Goal: Information Seeking & Learning: Learn about a topic

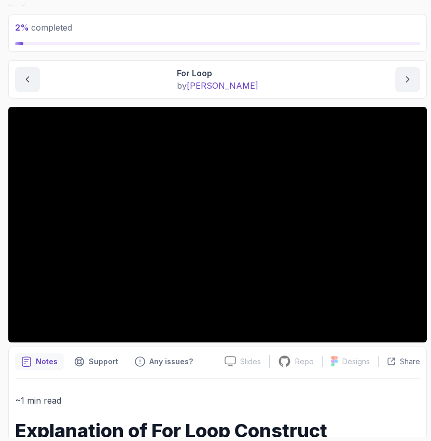
scroll to position [45, 0]
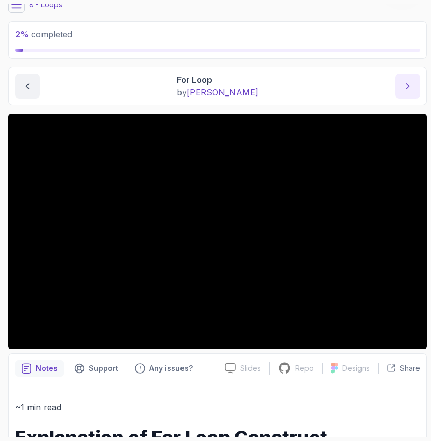
click at [404, 85] on icon "next content" at bounding box center [408, 86] width 10 height 10
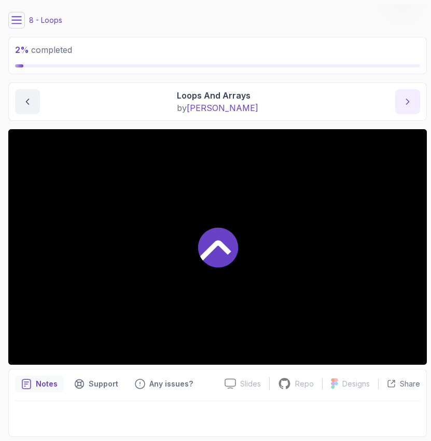
scroll to position [30, 0]
click at [406, 108] on button "next content" at bounding box center [408, 101] width 25 height 25
click at [399, 108] on button "next content" at bounding box center [408, 101] width 25 height 25
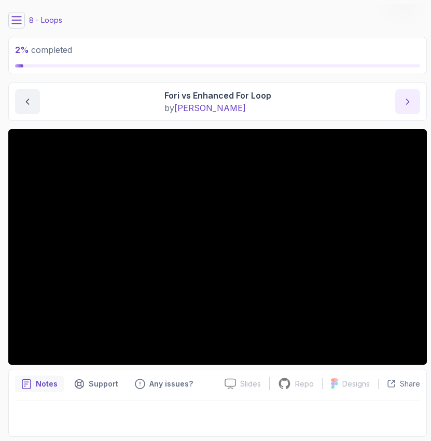
click at [405, 106] on icon "next content" at bounding box center [408, 102] width 10 height 10
click at [405, 101] on icon "next content" at bounding box center [408, 102] width 10 height 10
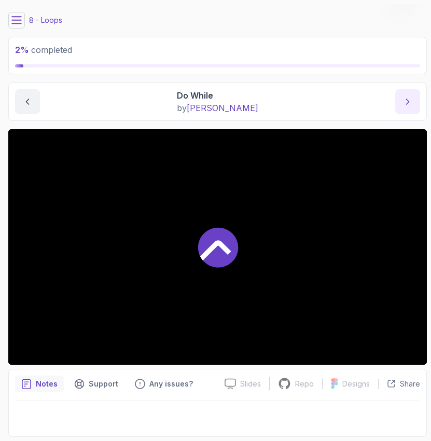
click at [405, 101] on icon "next content" at bounding box center [408, 102] width 10 height 10
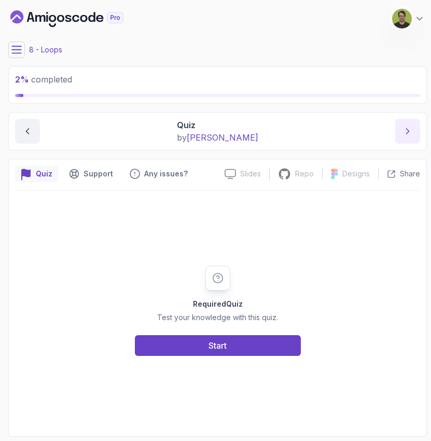
click at [405, 124] on button "next content" at bounding box center [408, 131] width 25 height 25
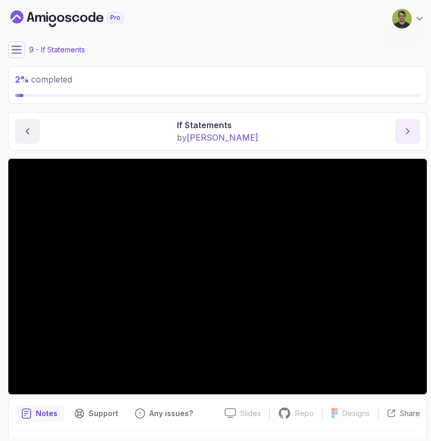
click at [405, 126] on icon "next content" at bounding box center [408, 131] width 10 height 10
click at [36, 129] on button "previous content" at bounding box center [27, 131] width 25 height 25
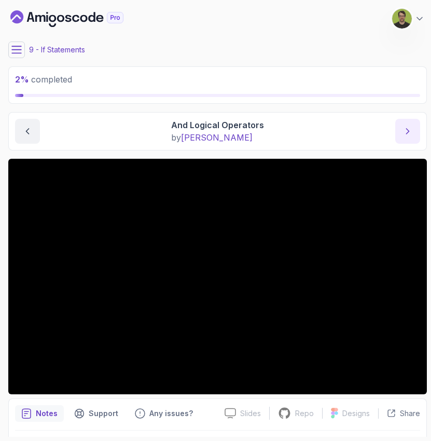
click at [401, 134] on button "next content" at bounding box center [408, 131] width 25 height 25
click at [405, 134] on icon "next content" at bounding box center [408, 131] width 10 height 10
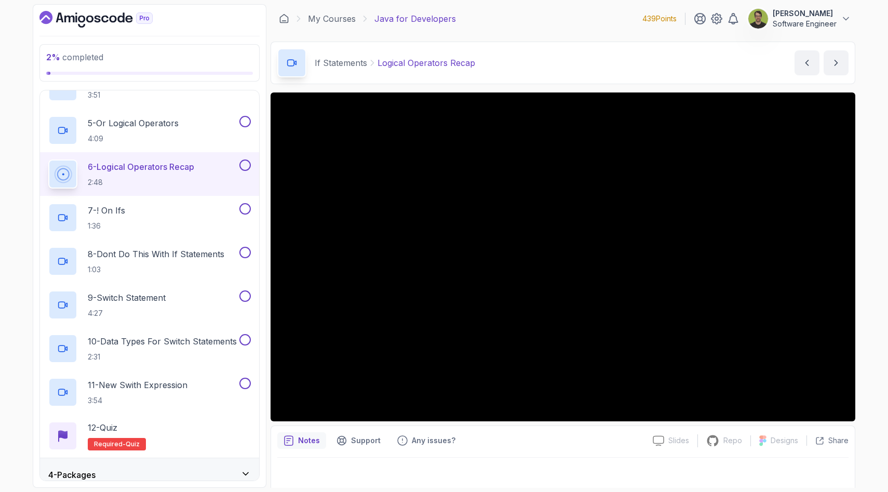
scroll to position [274, 0]
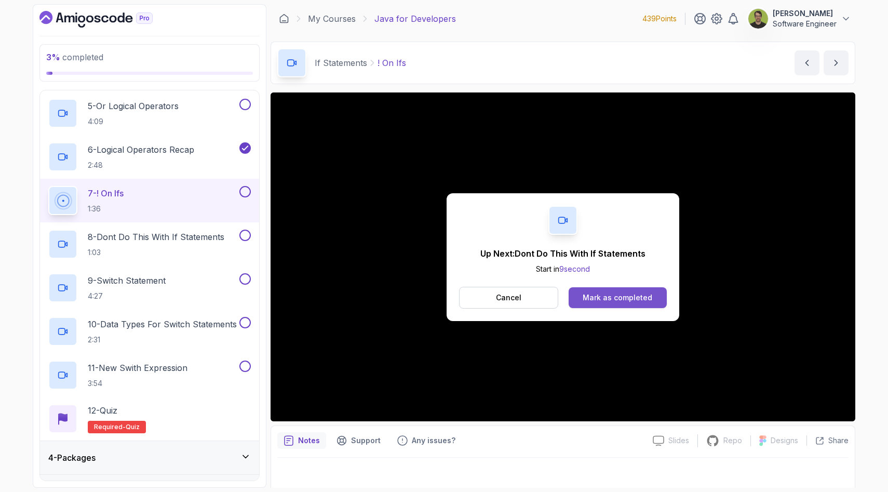
click at [598, 296] on div "Mark as completed" at bounding box center [617, 297] width 70 height 10
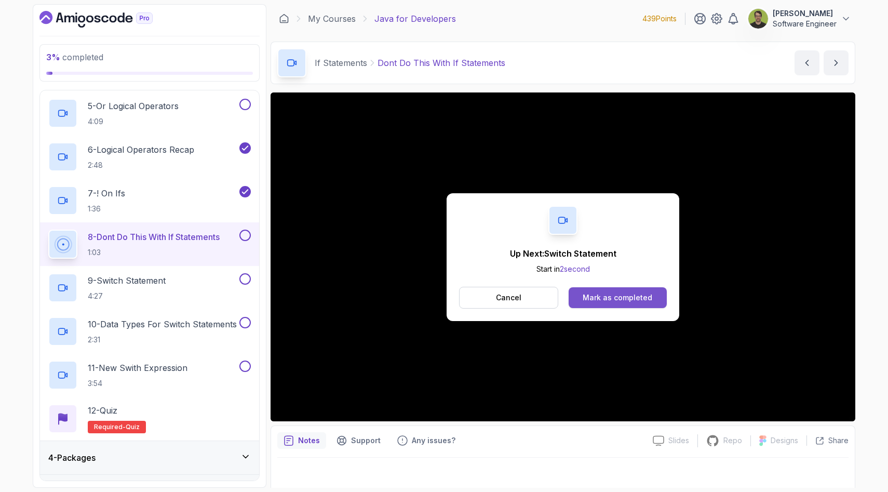
click at [597, 304] on button "Mark as completed" at bounding box center [617, 297] width 98 height 21
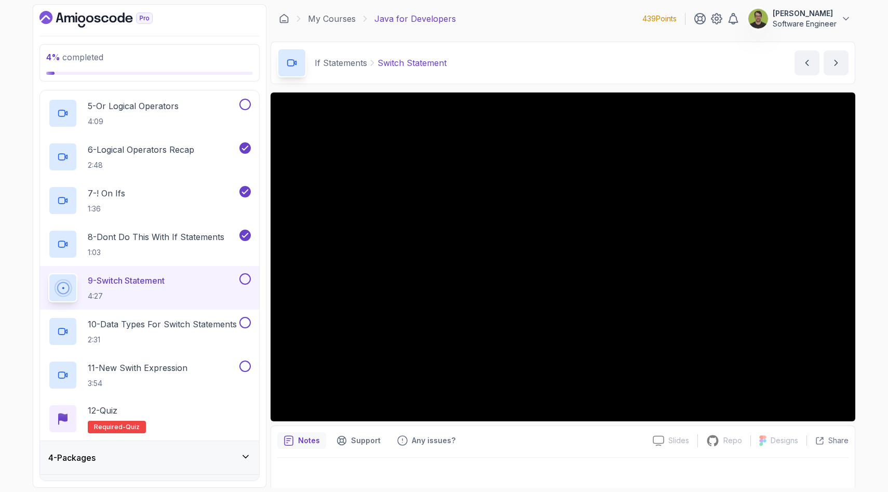
click at [247, 280] on button at bounding box center [244, 278] width 11 height 11
click at [204, 316] on div "10 - Data Types For Switch Statements 2:31" at bounding box center [149, 331] width 219 height 44
click at [187, 330] on h2 "10 - Data Types For Switch Statements 2:31" at bounding box center [162, 331] width 149 height 27
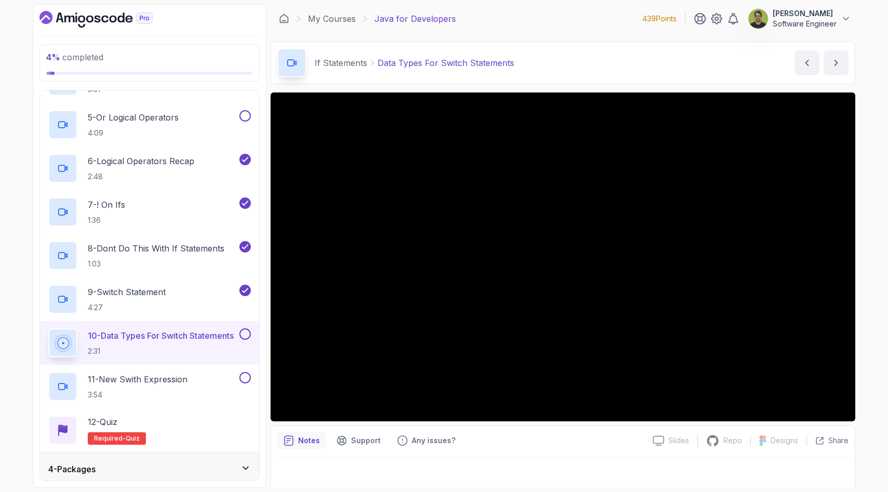
scroll to position [261, 0]
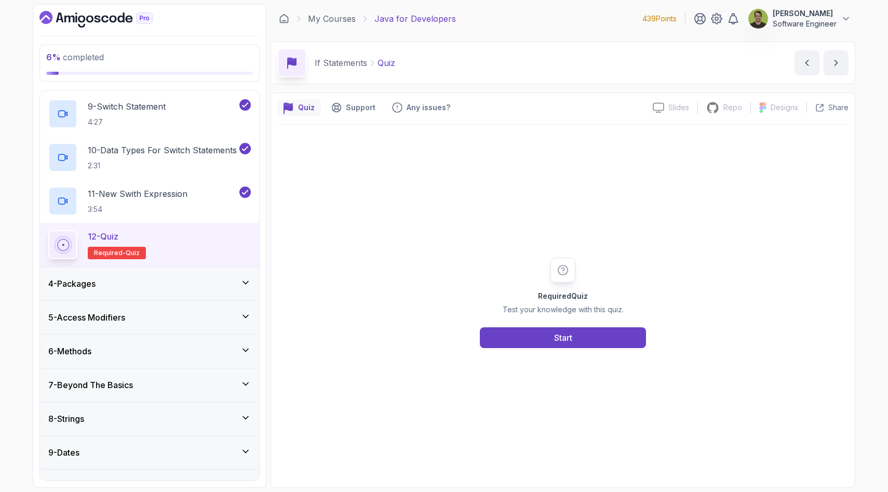
click at [195, 286] on div "4 - Packages" at bounding box center [149, 283] width 202 height 12
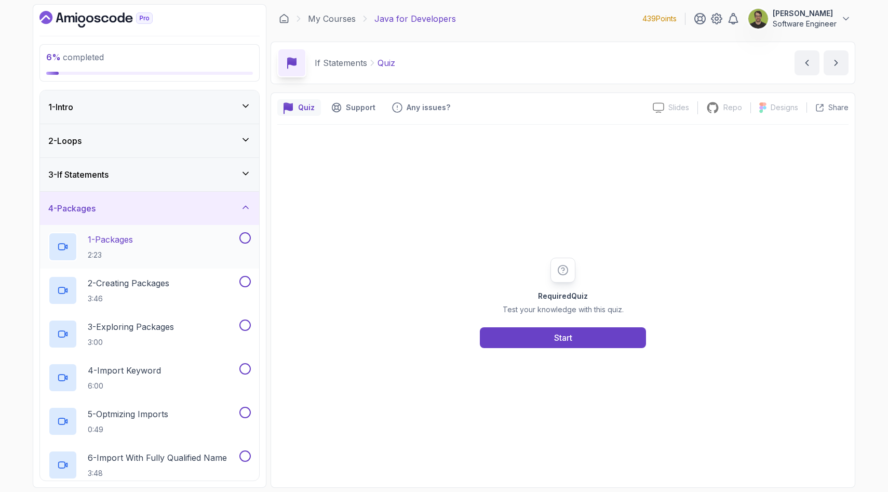
click at [159, 252] on div "1 - Packages 2:23" at bounding box center [142, 246] width 189 height 29
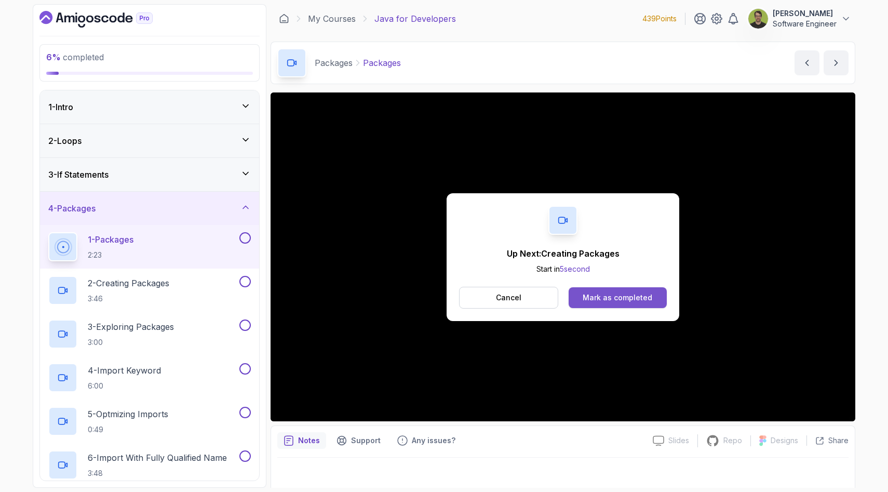
click at [597, 300] on div "Mark as completed" at bounding box center [617, 297] width 70 height 10
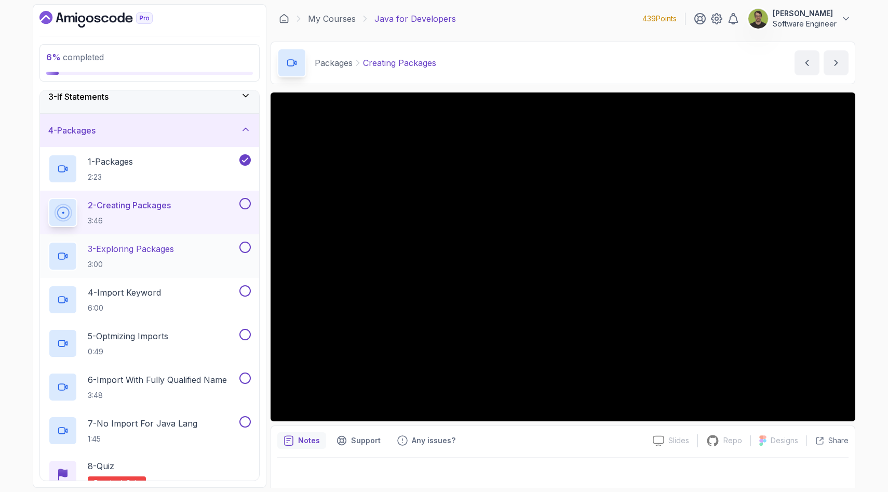
scroll to position [75, 0]
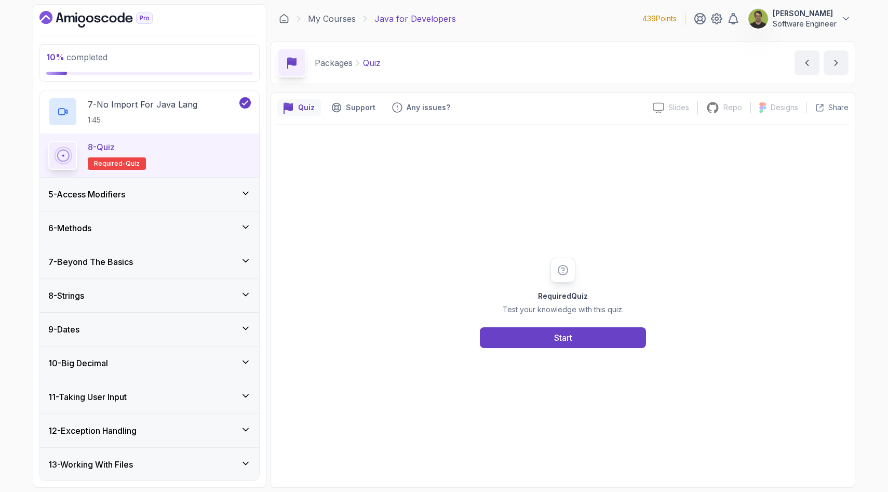
scroll to position [398, 0]
click at [181, 197] on div "5 - Access Modifiers" at bounding box center [149, 193] width 202 height 12
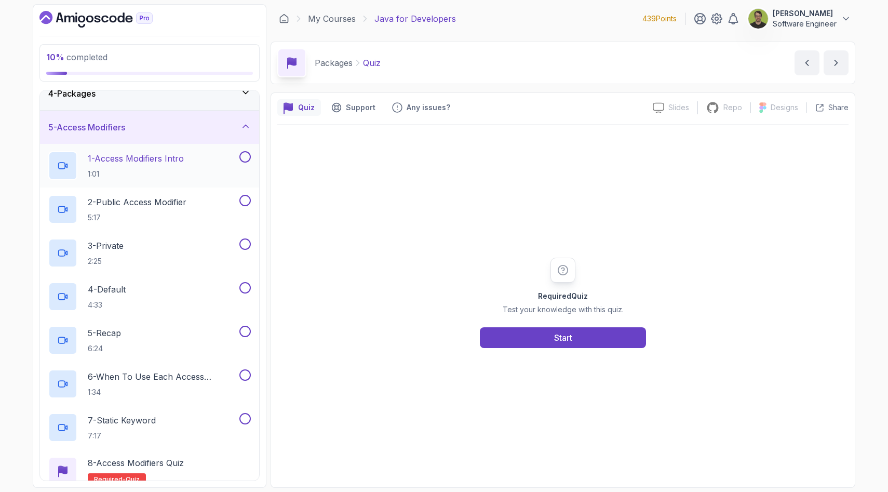
scroll to position [120, 0]
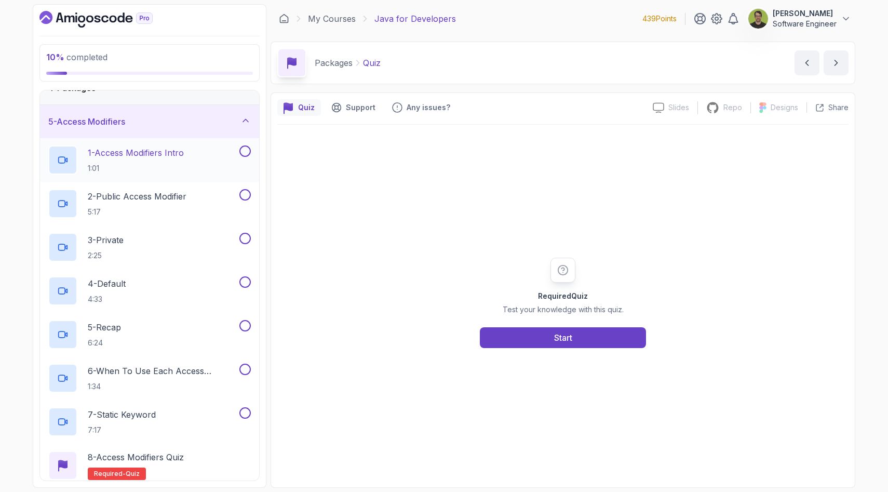
click at [157, 164] on p "1:01" at bounding box center [136, 168] width 96 height 10
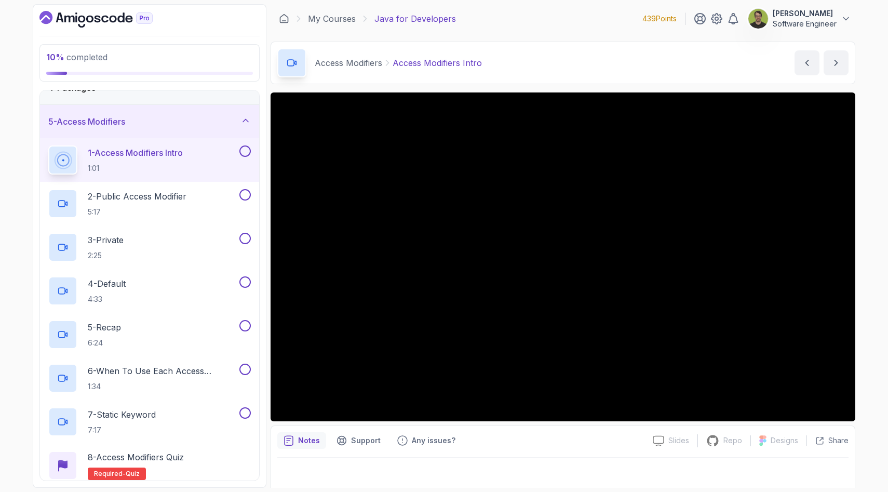
click at [48, 145] on button "1 - Access Modifiers Intro 1:01" at bounding box center [149, 159] width 202 height 29
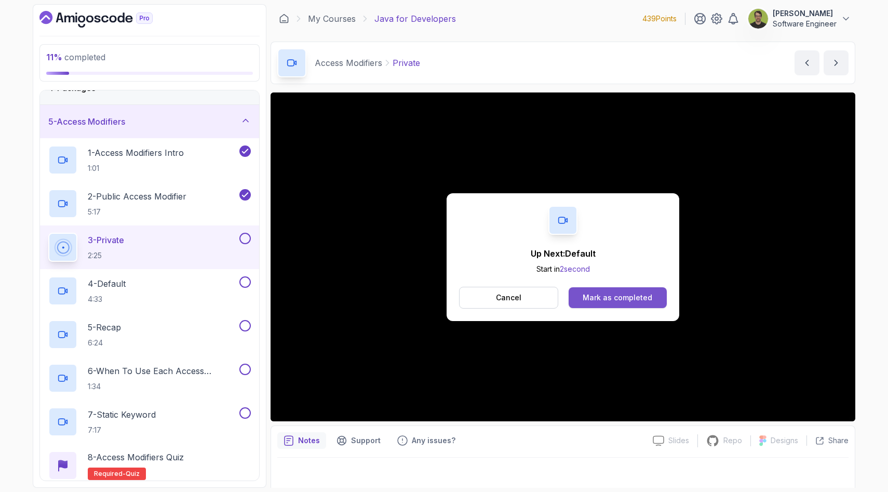
click at [613, 297] on div "Mark as completed" at bounding box center [617, 297] width 70 height 10
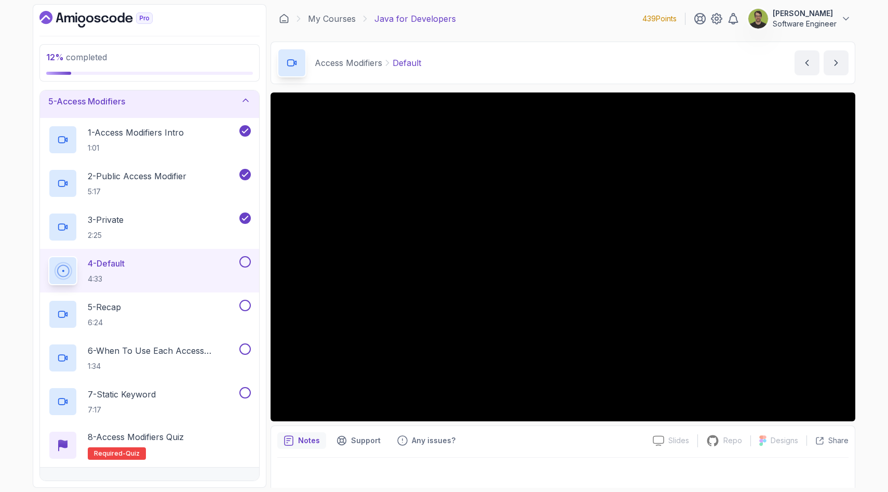
scroll to position [6, 0]
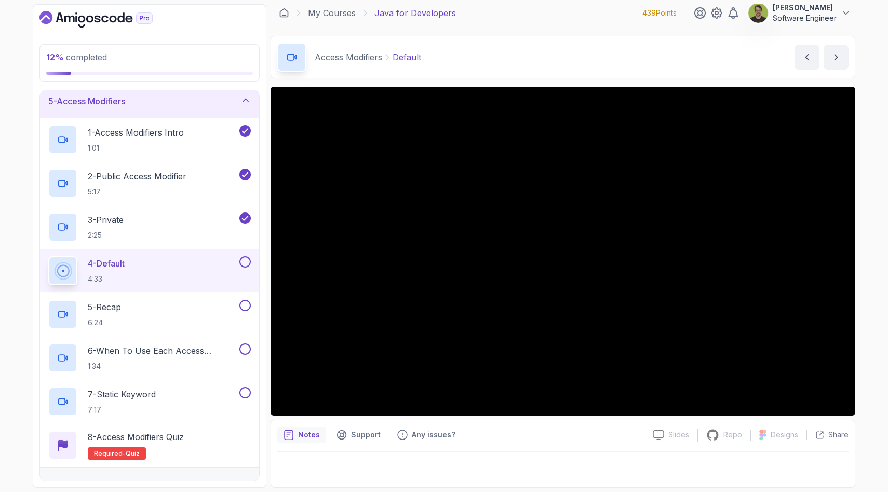
click at [242, 261] on button at bounding box center [244, 261] width 11 height 11
click at [221, 306] on div "5 - Recap 6:24" at bounding box center [142, 314] width 189 height 29
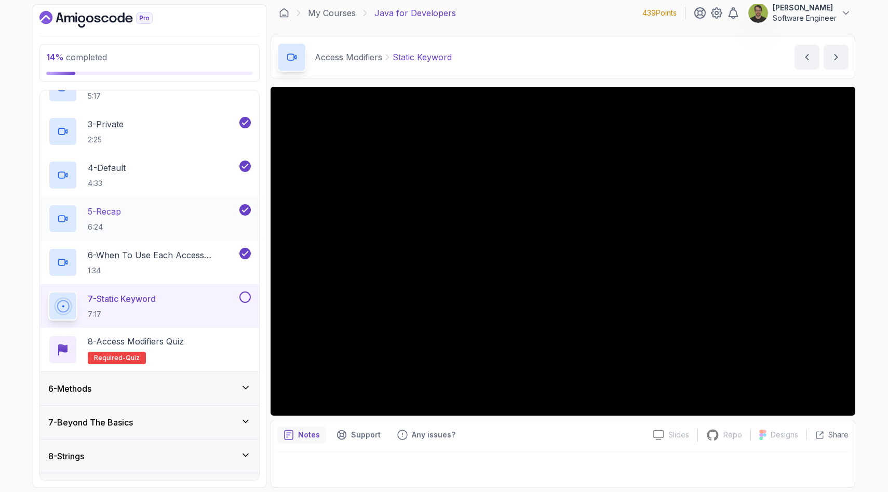
scroll to position [235, 0]
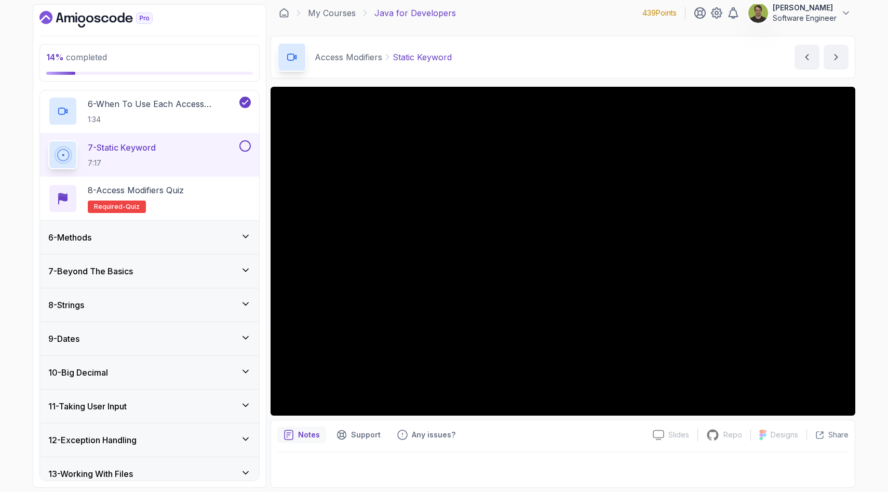
click at [232, 279] on div "7 - Beyond The Basics" at bounding box center [149, 270] width 219 height 33
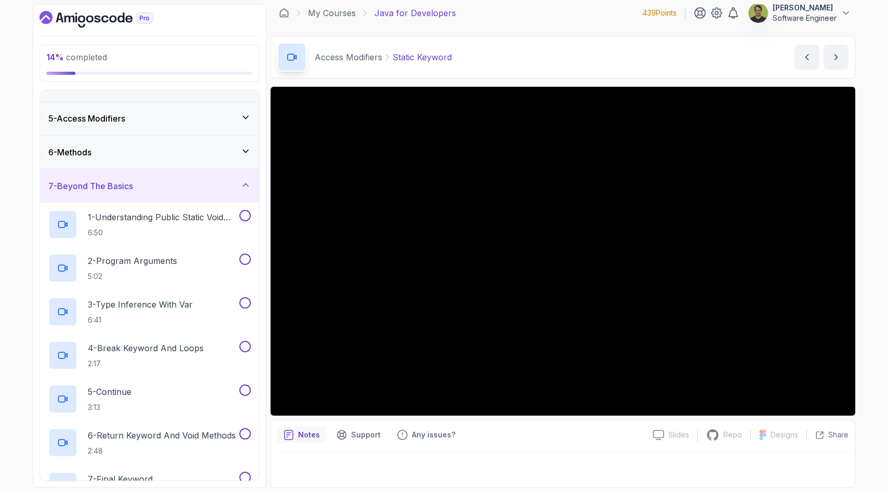
scroll to position [114, 0]
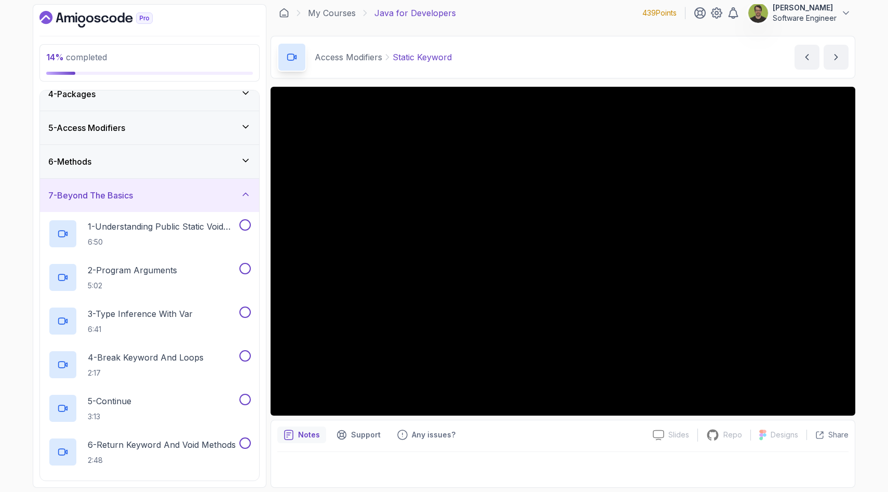
click at [243, 200] on div "7 - Beyond The Basics" at bounding box center [149, 195] width 202 height 12
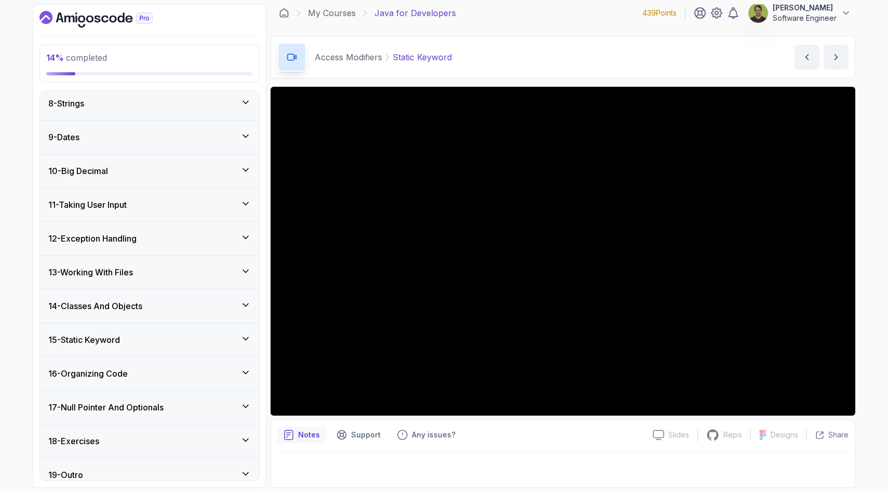
scroll to position [251, 0]
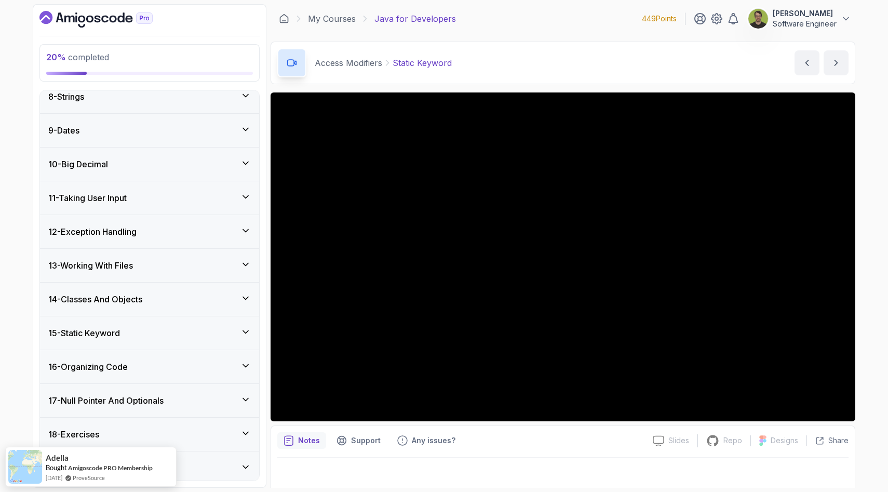
scroll to position [600, 0]
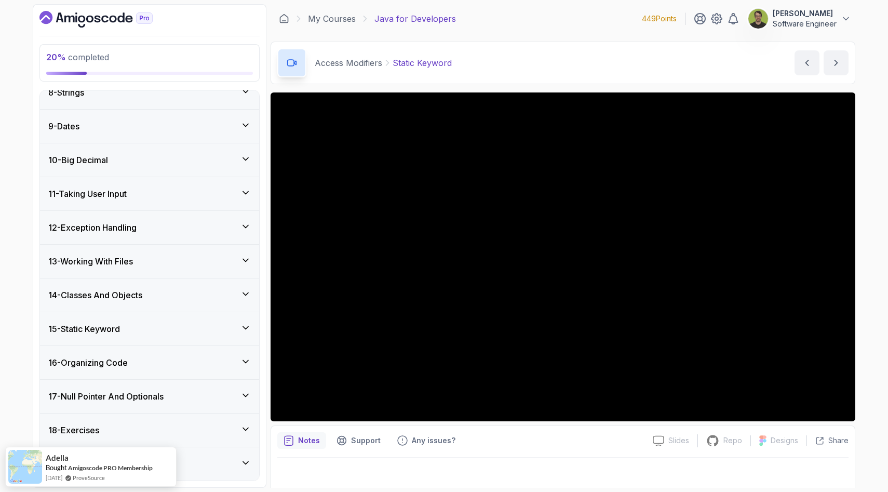
click at [242, 300] on div "14 - Classes And Objects" at bounding box center [149, 295] width 202 height 12
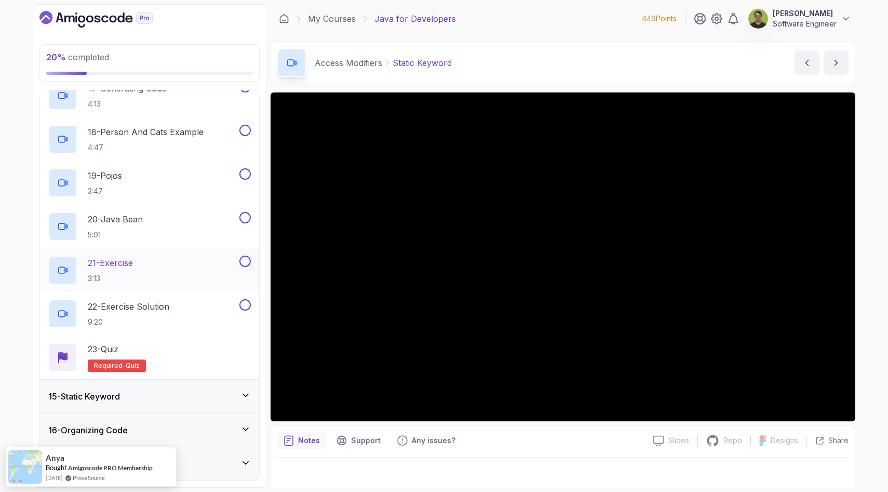
scroll to position [1254, 0]
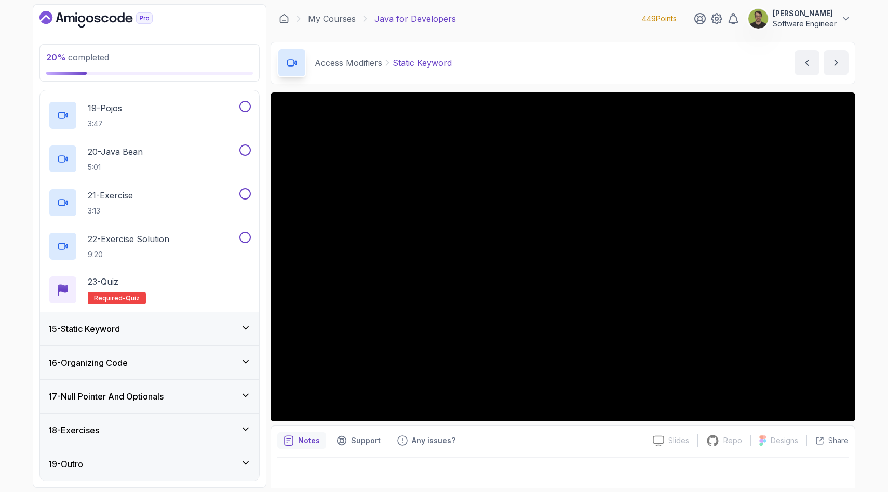
click at [209, 329] on div "15 - Static Keyword" at bounding box center [149, 328] width 202 height 12
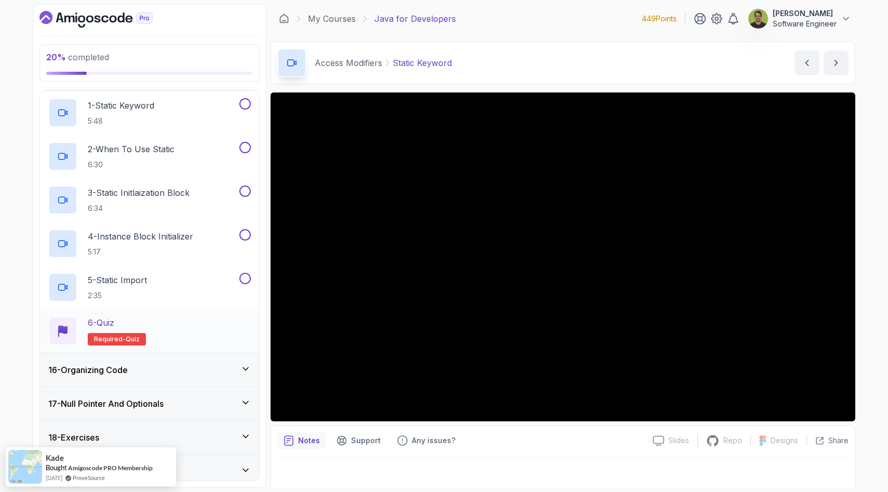
scroll to position [512, 0]
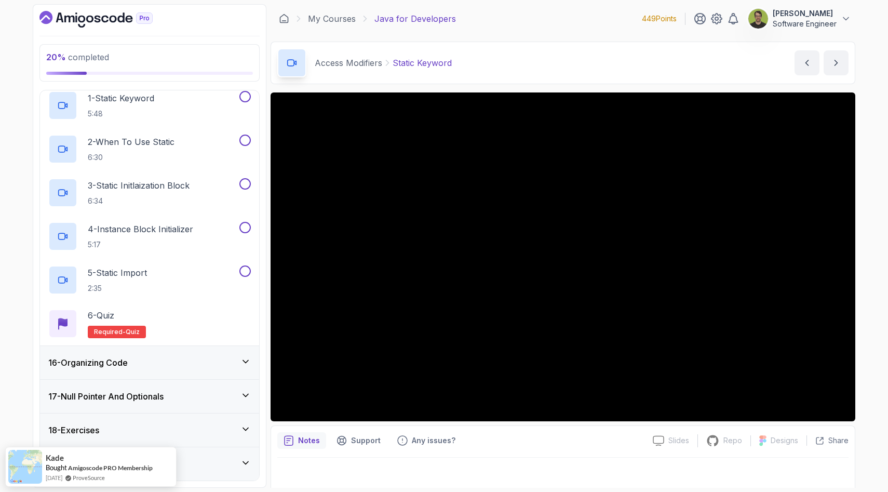
click at [223, 398] on div "17 - Null Pointer And Optionals" at bounding box center [149, 396] width 202 height 12
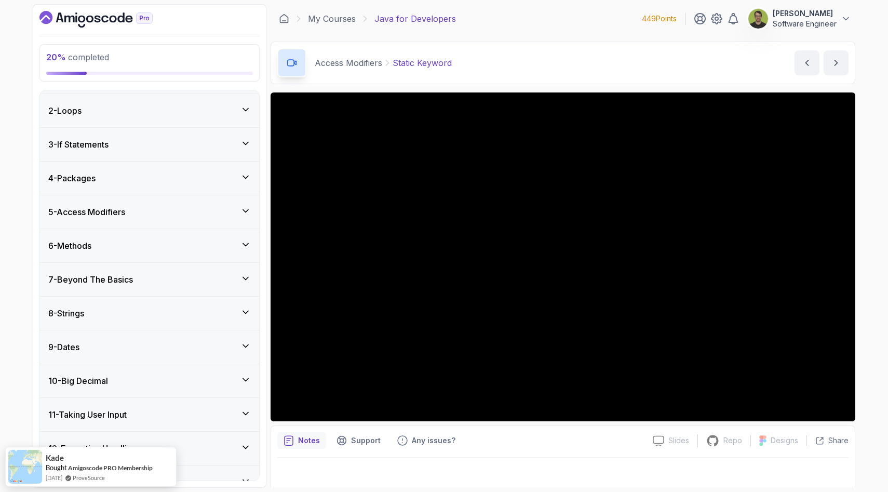
scroll to position [0, 0]
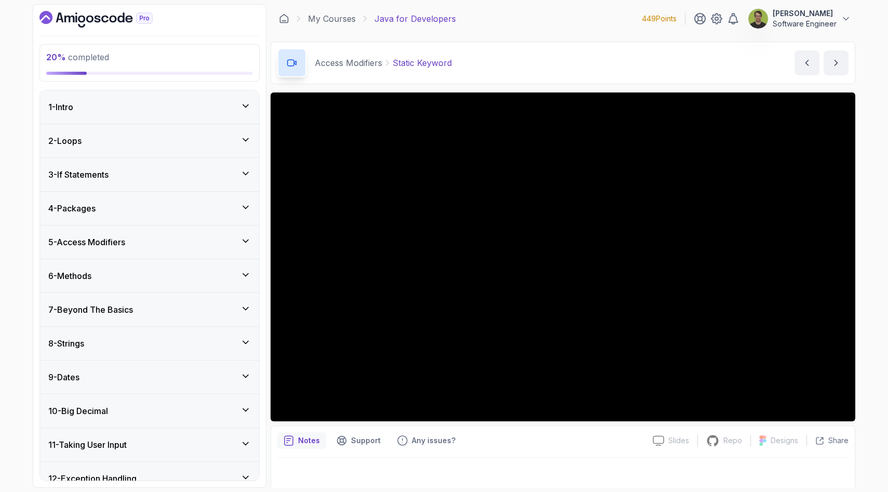
click at [231, 246] on div "5 - Access Modifiers" at bounding box center [149, 242] width 202 height 12
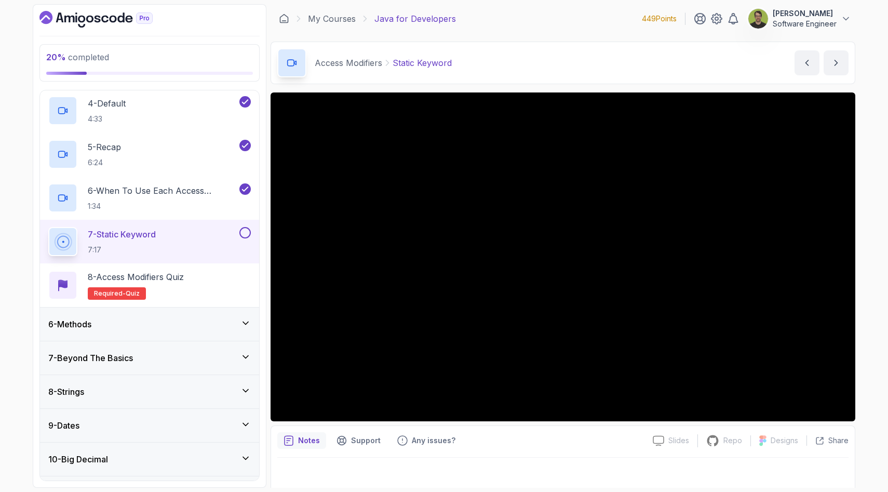
scroll to position [289, 0]
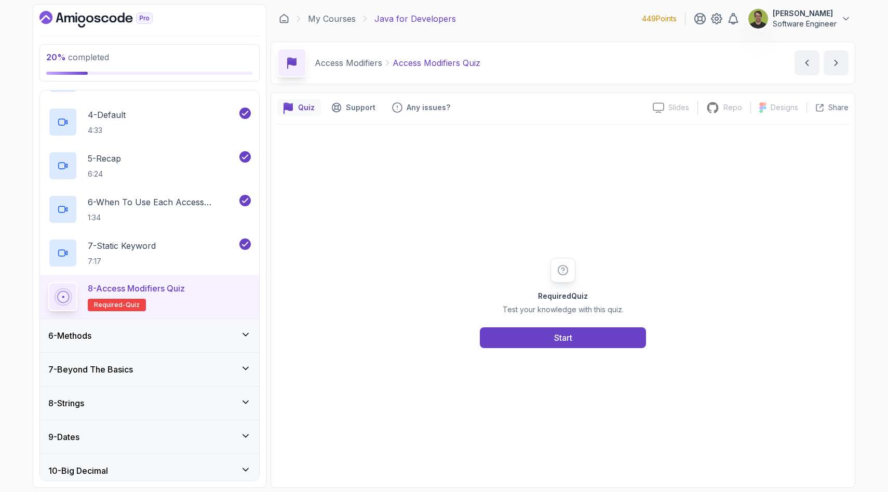
click at [243, 339] on div "6 - Methods" at bounding box center [149, 335] width 202 height 12
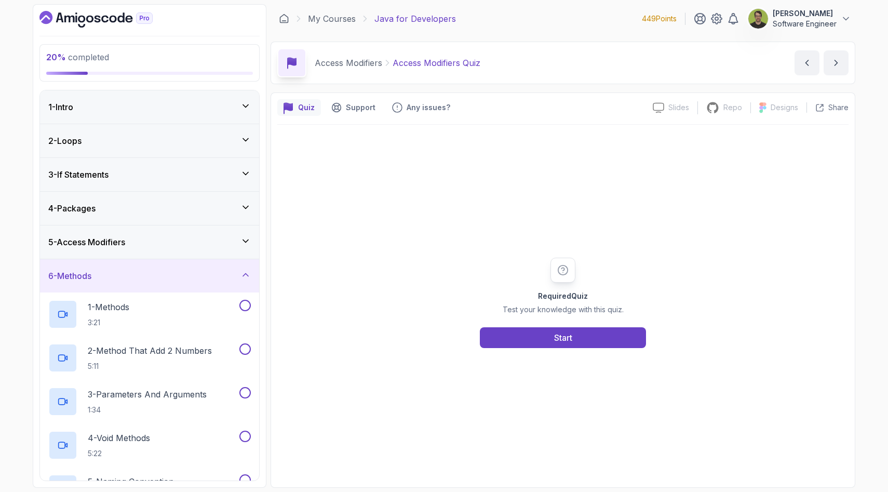
scroll to position [48, 0]
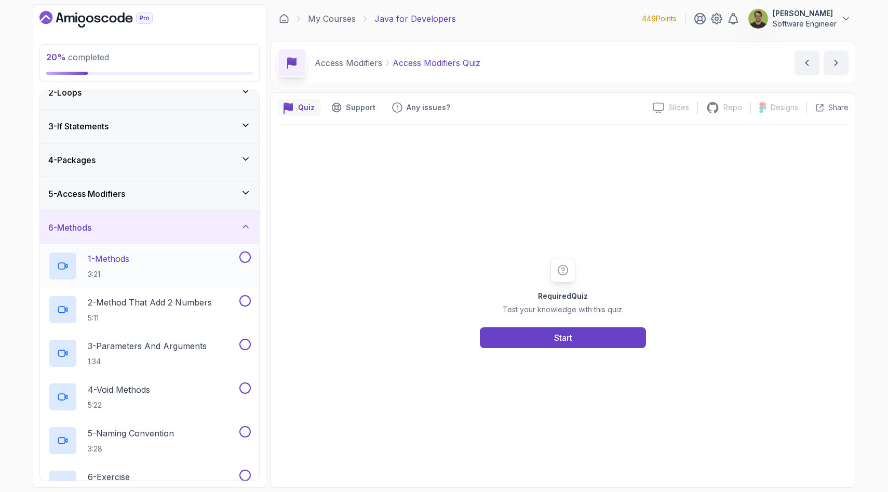
click at [205, 258] on div "1 - Methods 3:21" at bounding box center [142, 265] width 189 height 29
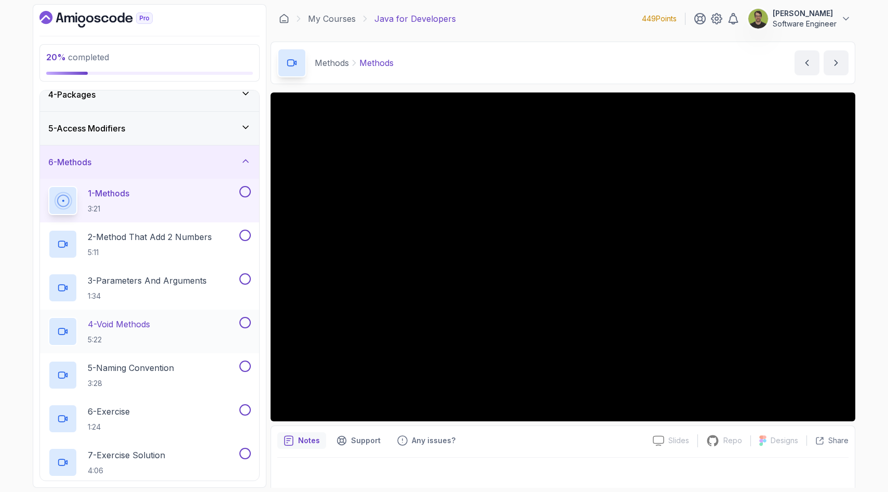
scroll to position [103, 0]
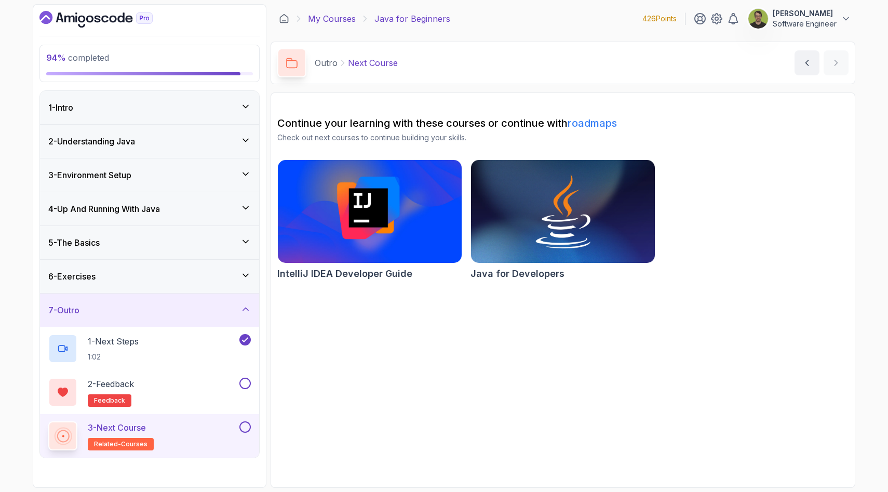
click at [336, 21] on link "My Courses" at bounding box center [332, 18] width 48 height 12
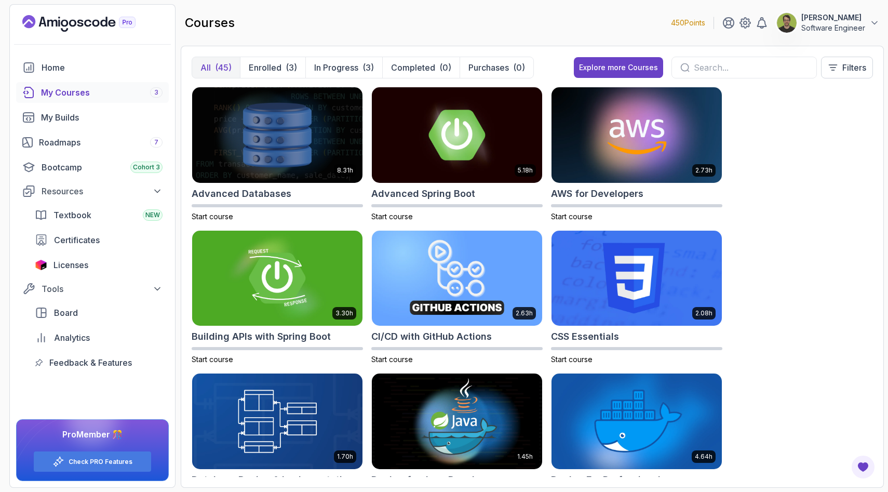
click at [722, 73] on input "text" at bounding box center [751, 67] width 114 height 12
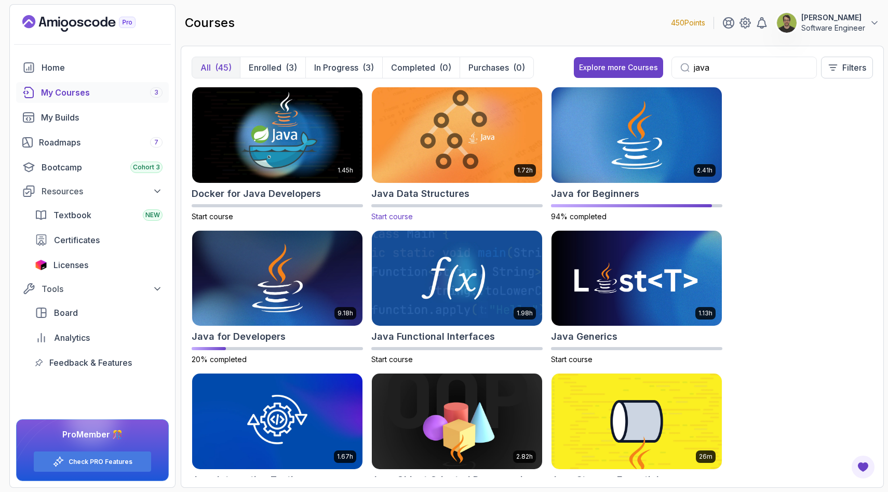
type input "java"
click at [477, 145] on img at bounding box center [457, 135] width 179 height 100
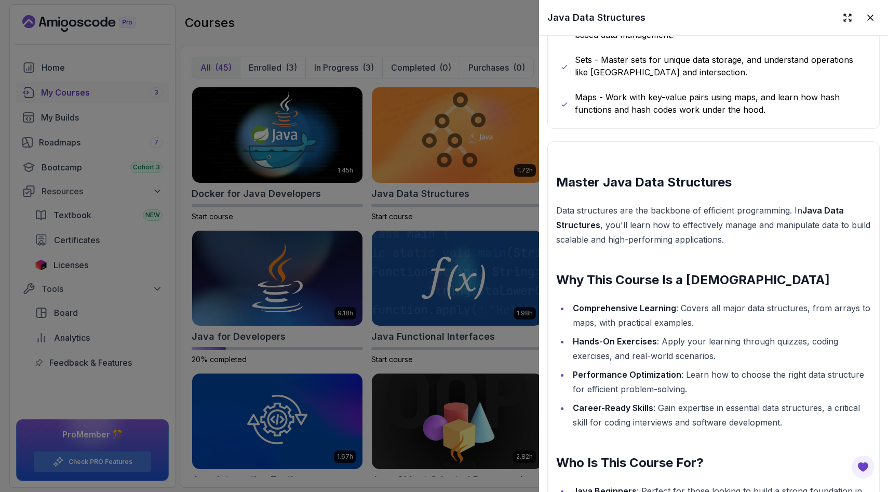
scroll to position [807, 0]
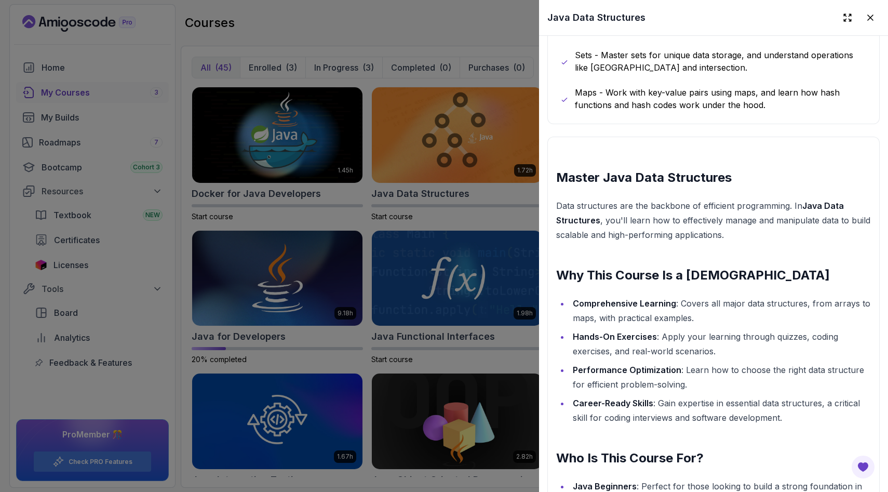
click at [504, 264] on div at bounding box center [444, 246] width 888 height 492
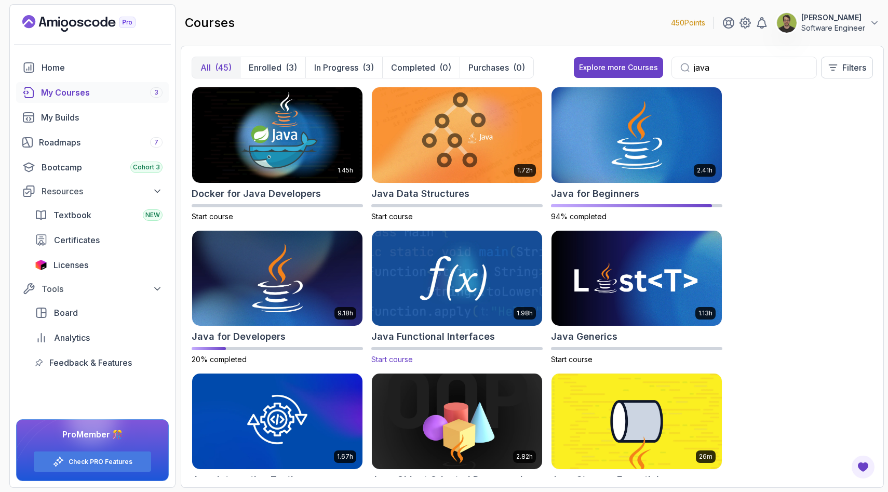
click at [482, 281] on img at bounding box center [457, 278] width 179 height 100
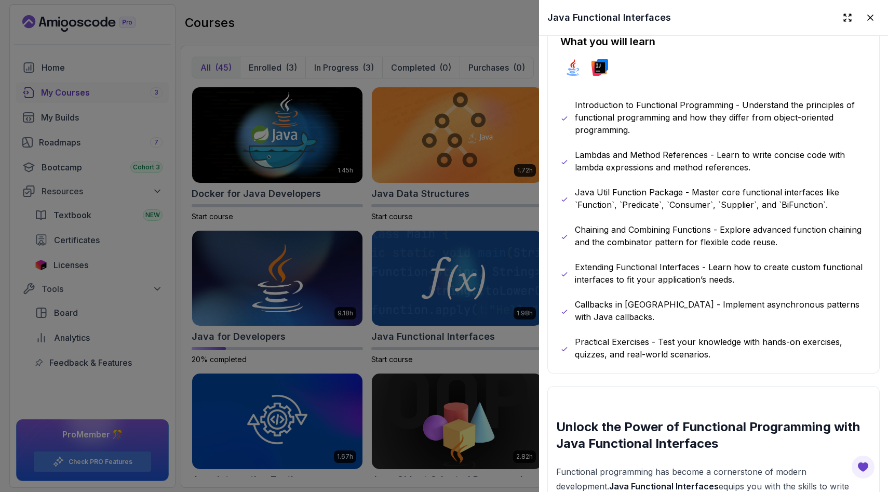
scroll to position [577, 0]
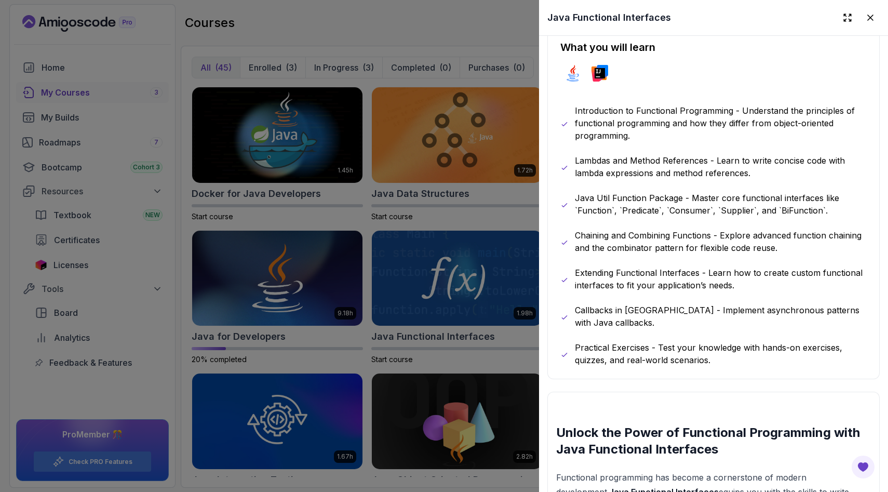
click at [515, 332] on div at bounding box center [444, 246] width 888 height 492
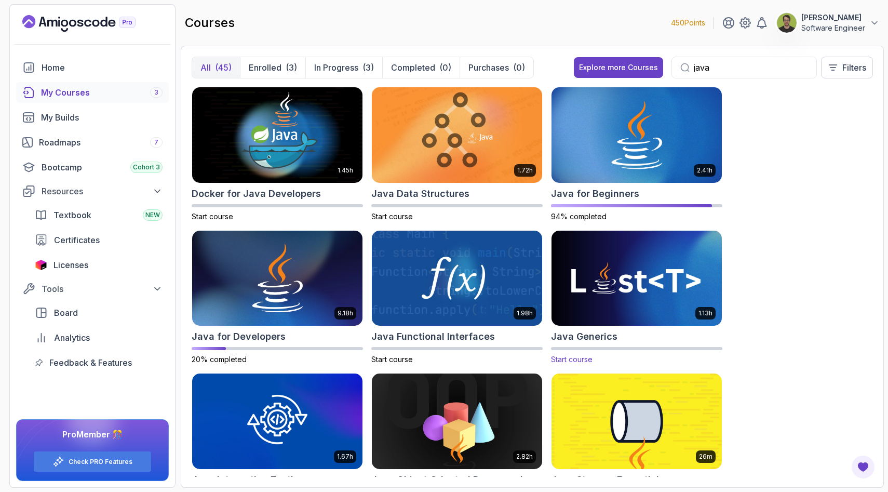
click at [605, 272] on img at bounding box center [636, 278] width 179 height 100
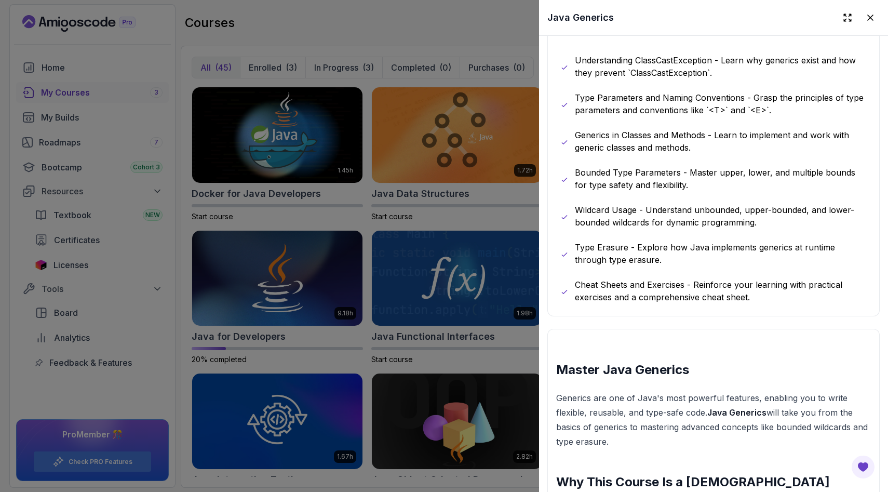
scroll to position [532, 0]
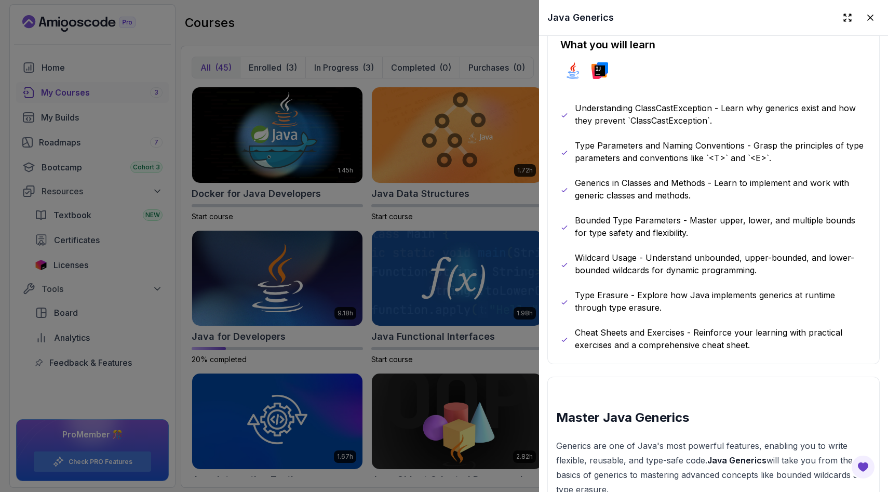
click at [485, 287] on div at bounding box center [444, 246] width 888 height 492
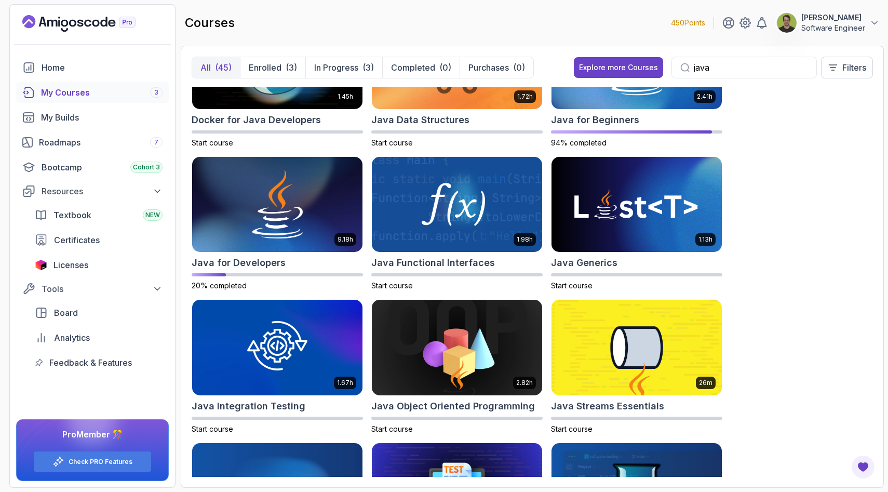
scroll to position [90, 0]
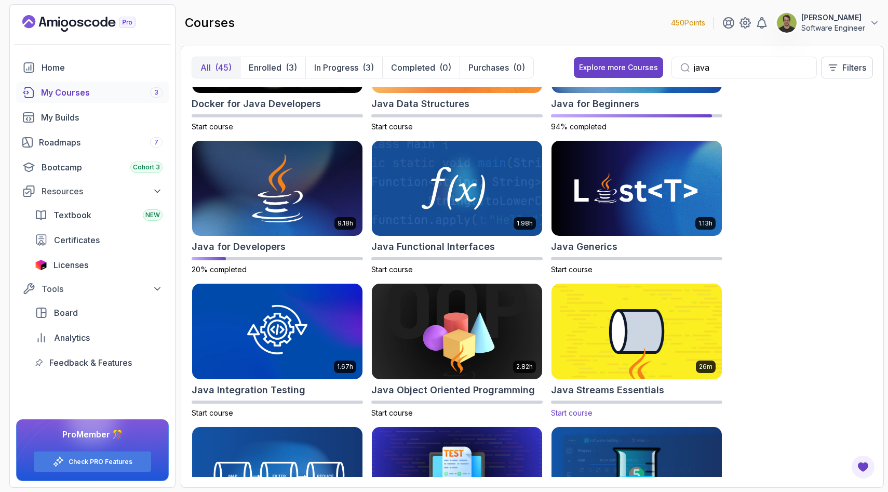
click at [607, 323] on img at bounding box center [636, 331] width 179 height 100
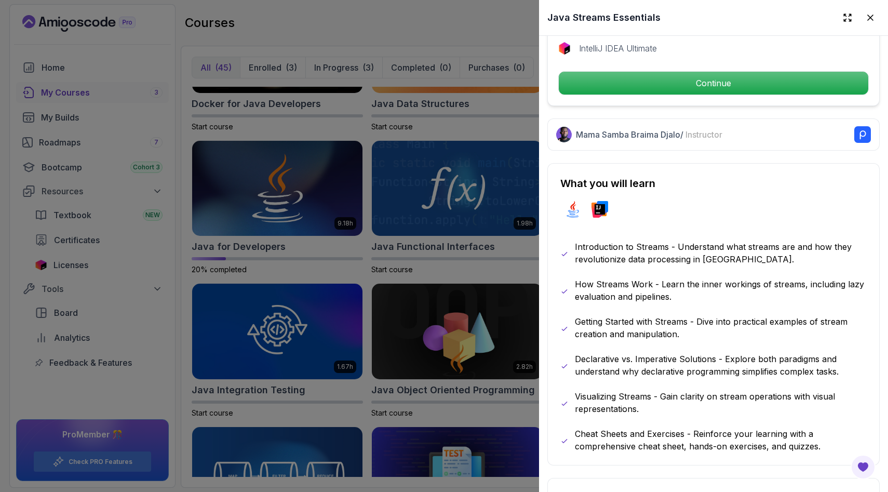
scroll to position [397, 0]
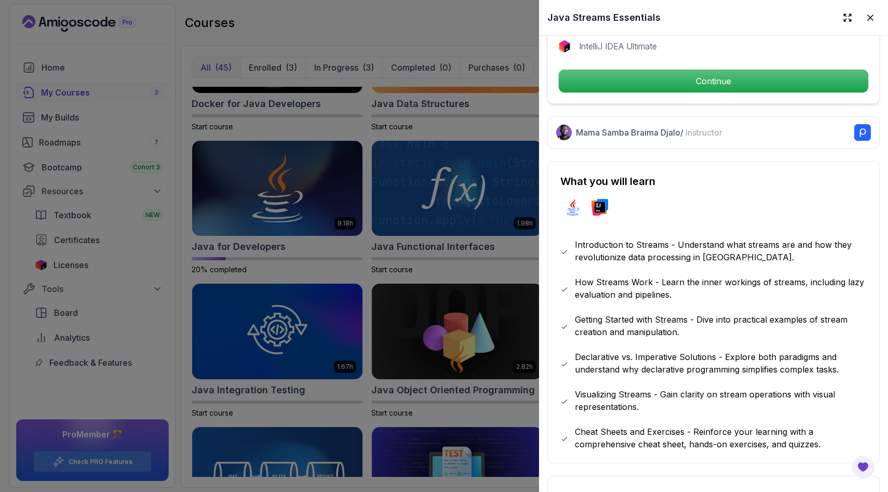
click at [480, 342] on div at bounding box center [444, 246] width 888 height 492
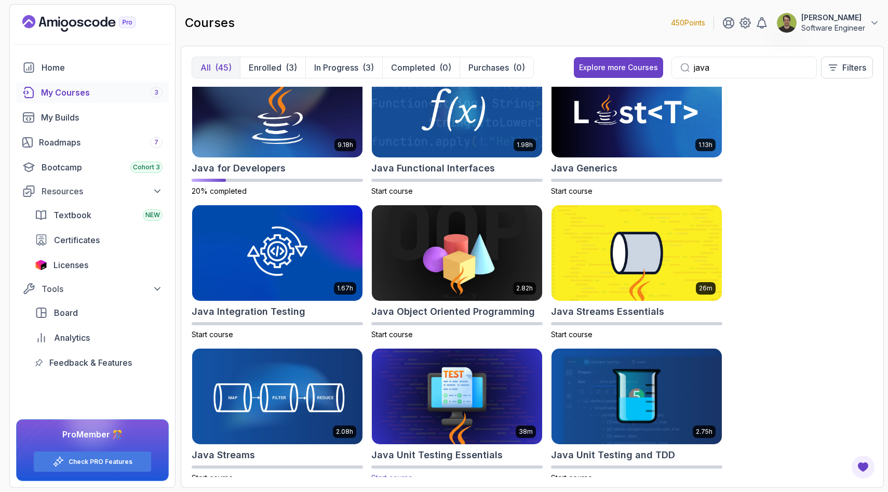
scroll to position [195, 0]
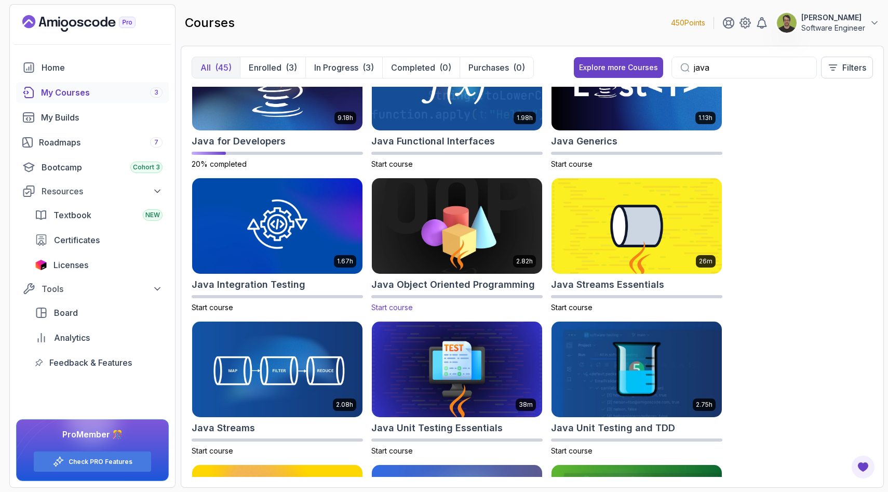
click at [452, 251] on img at bounding box center [457, 226] width 179 height 100
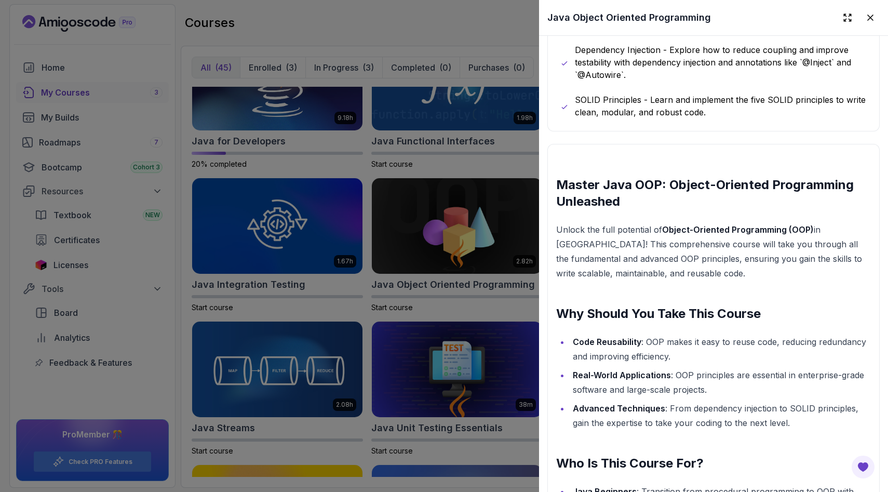
scroll to position [816, 0]
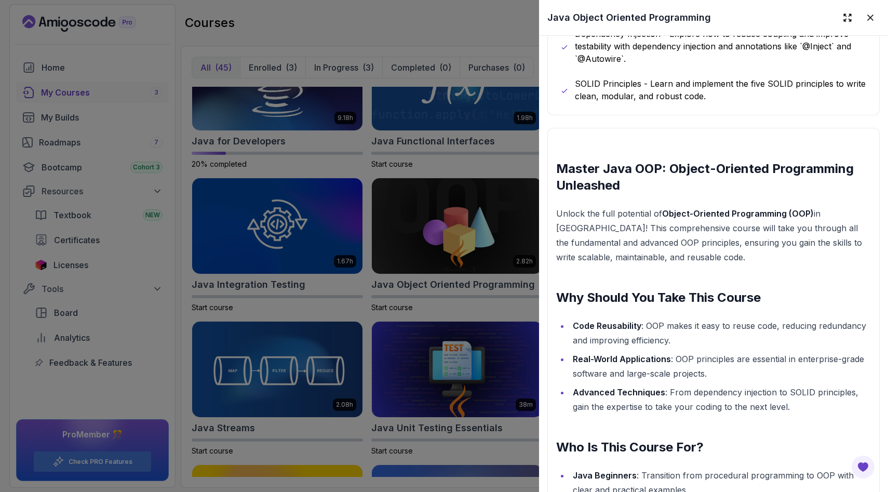
click at [521, 314] on div at bounding box center [444, 246] width 888 height 492
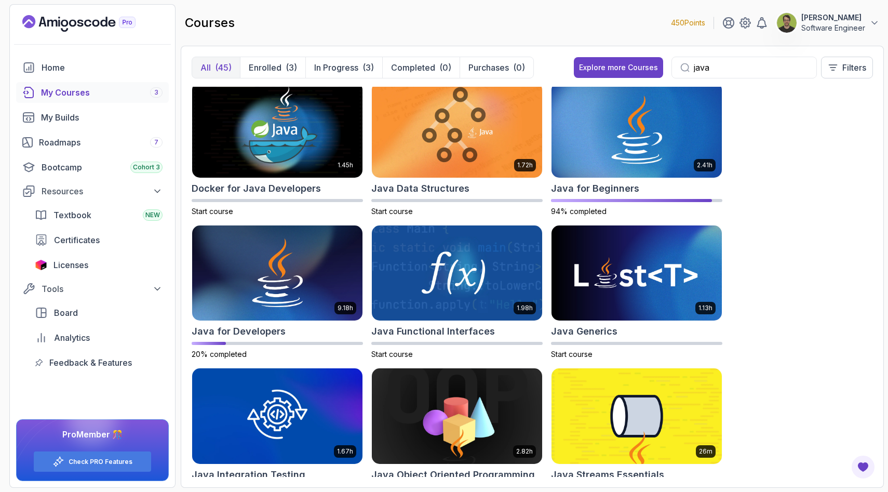
scroll to position [0, 0]
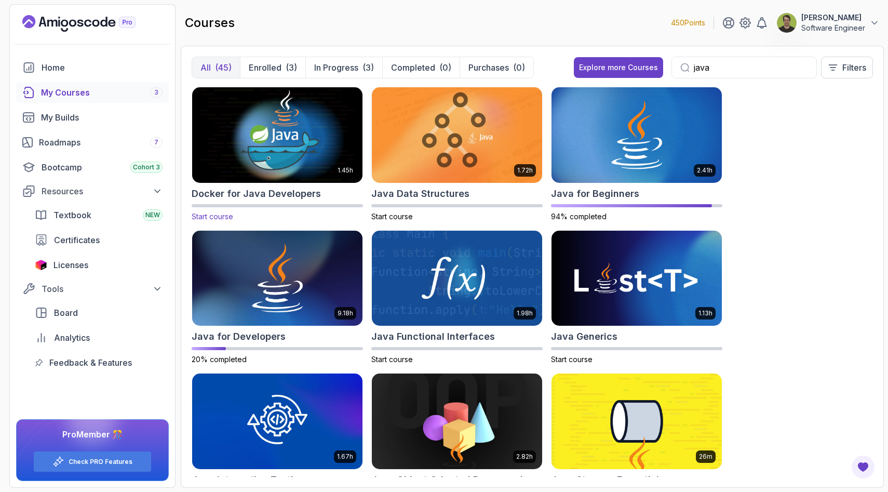
click at [292, 152] on img at bounding box center [277, 135] width 179 height 100
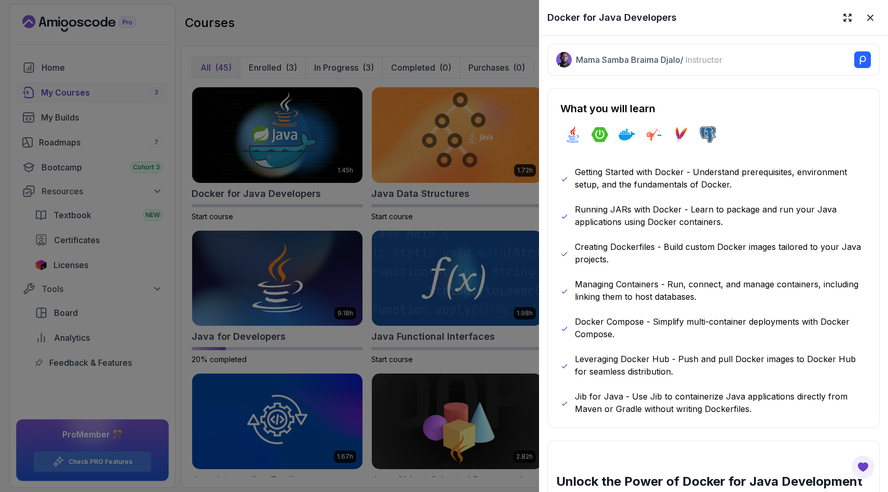
scroll to position [510, 0]
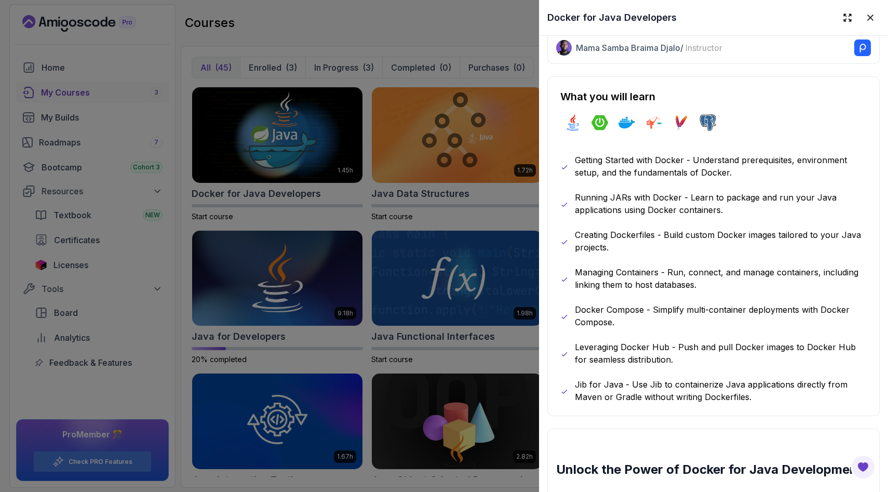
click at [431, 322] on div at bounding box center [444, 246] width 888 height 492
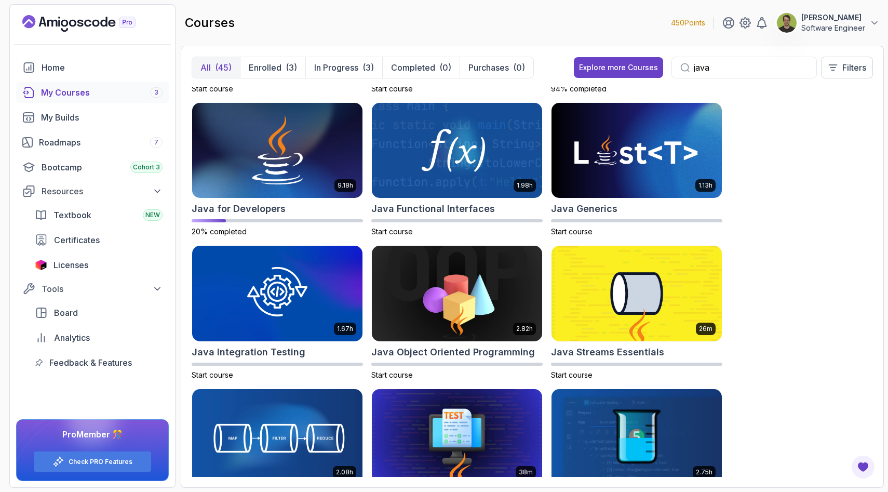
scroll to position [0, 0]
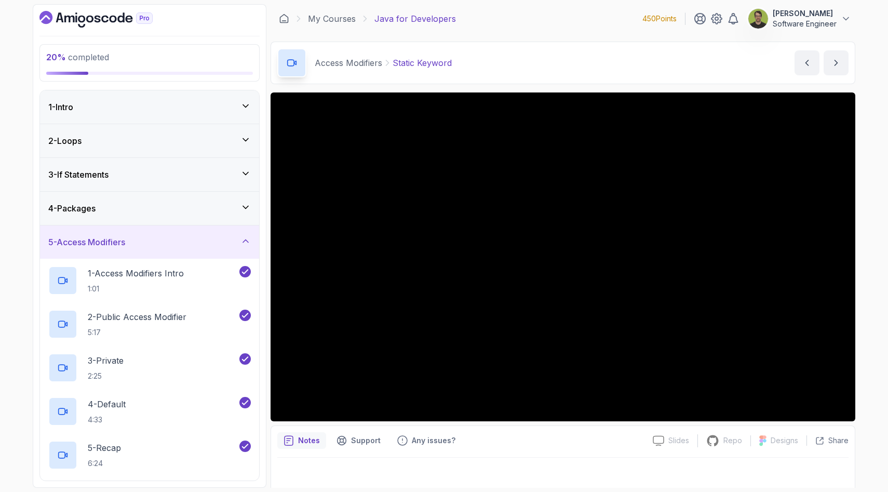
click at [100, 21] on icon "Dashboard" at bounding box center [97, 19] width 6 height 7
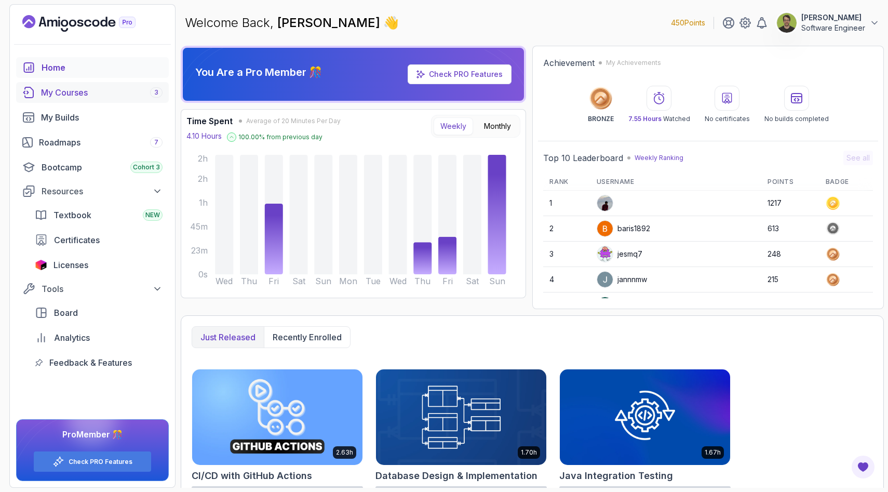
click at [82, 95] on div "My Courses 3" at bounding box center [101, 92] width 121 height 12
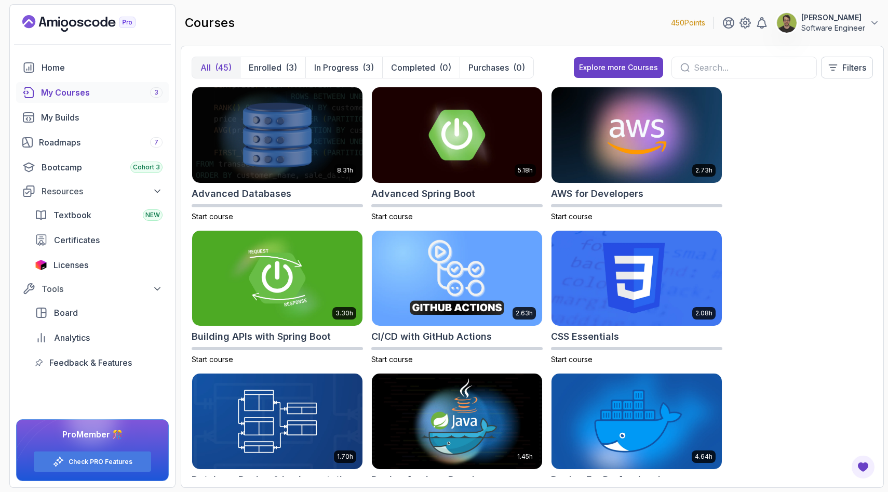
click at [708, 70] on input "text" at bounding box center [751, 67] width 114 height 12
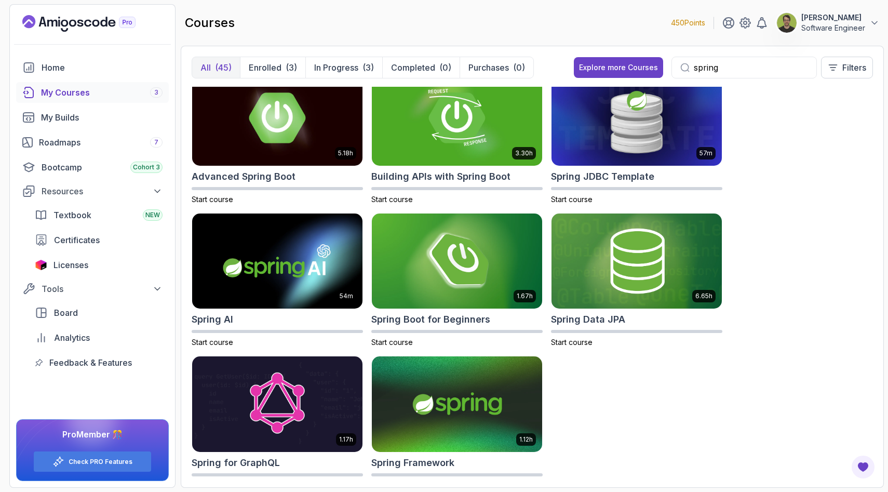
scroll to position [17, 0]
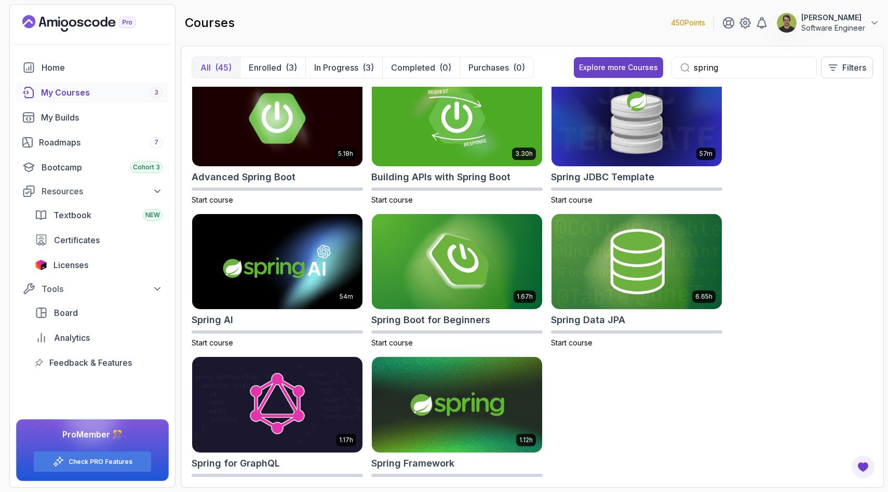
type input "spring"
click at [485, 407] on img at bounding box center [457, 405] width 179 height 100
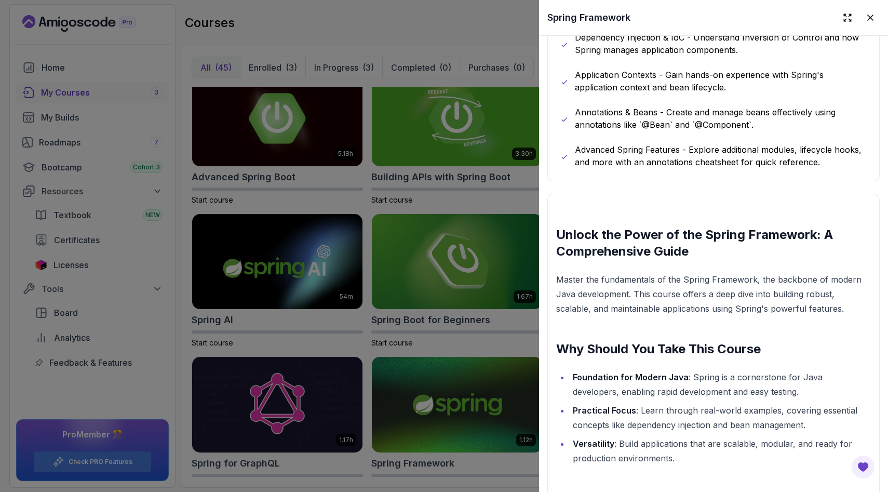
scroll to position [701, 0]
click at [488, 309] on div at bounding box center [444, 246] width 888 height 492
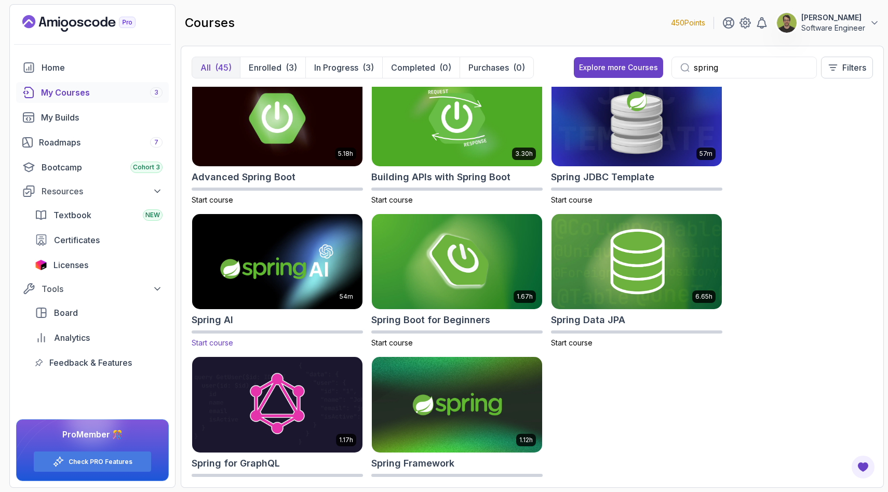
click at [307, 281] on img at bounding box center [277, 261] width 179 height 100
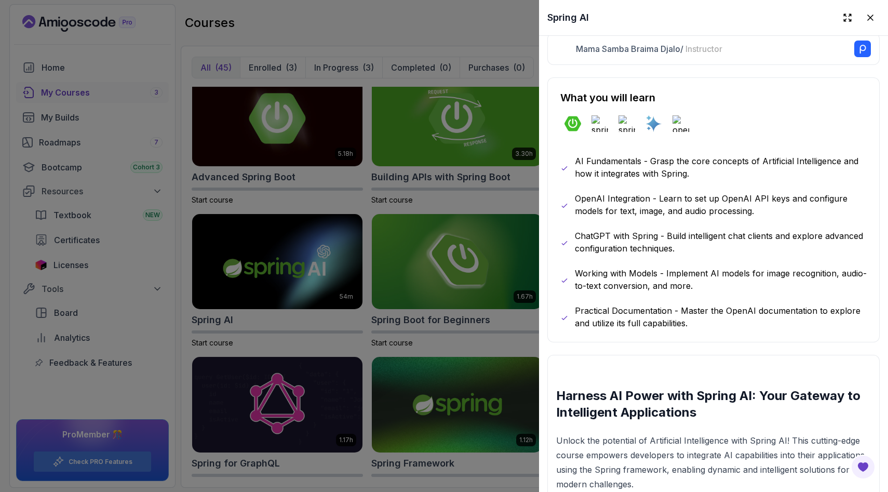
scroll to position [512, 0]
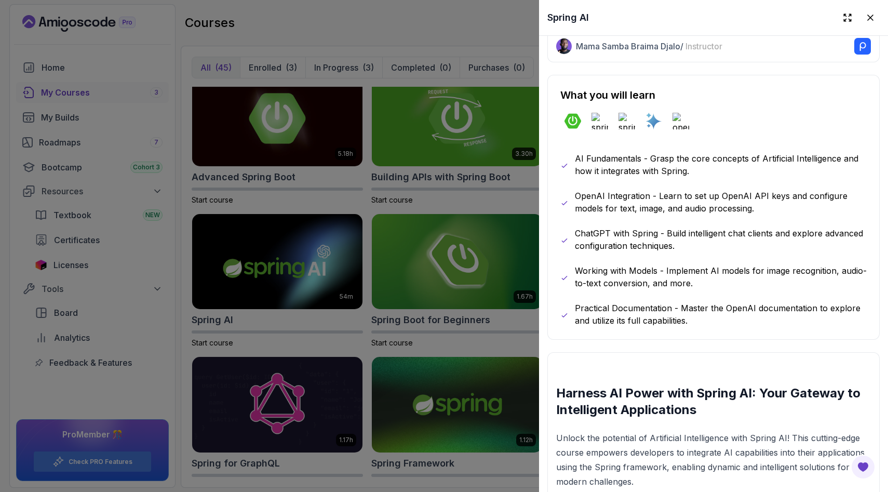
click at [473, 335] on div at bounding box center [444, 246] width 888 height 492
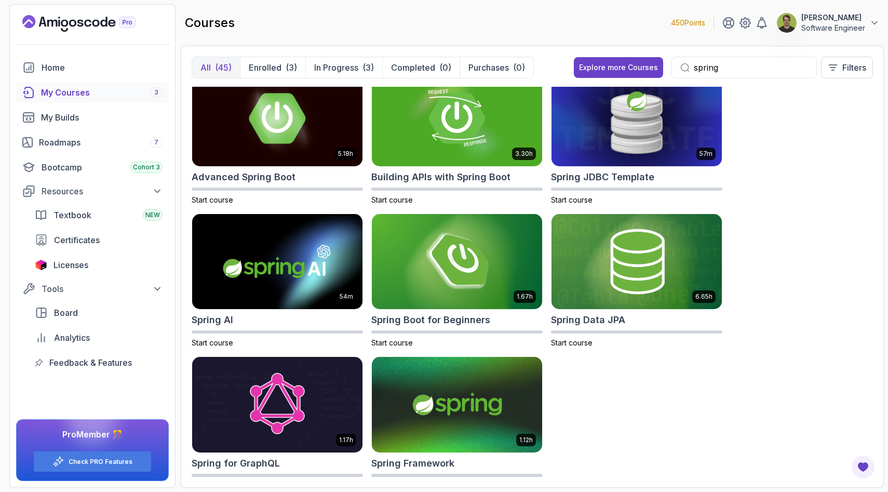
scroll to position [0, 0]
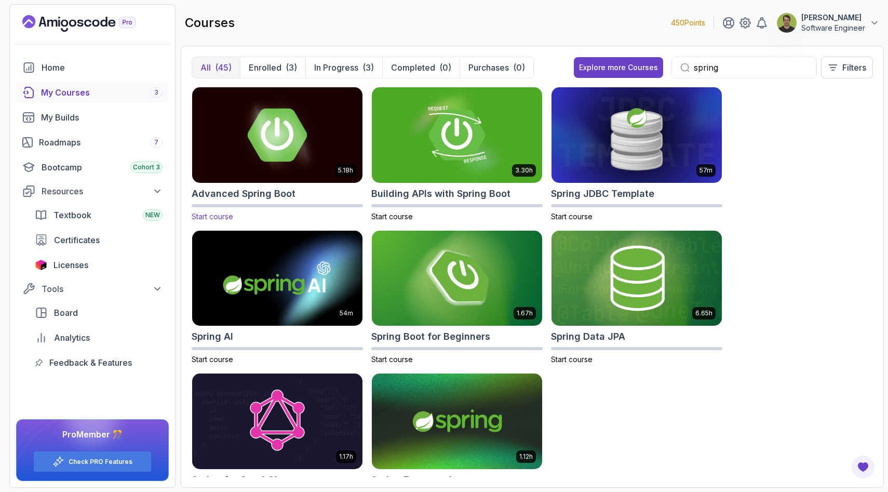
click at [296, 159] on img at bounding box center [277, 135] width 179 height 100
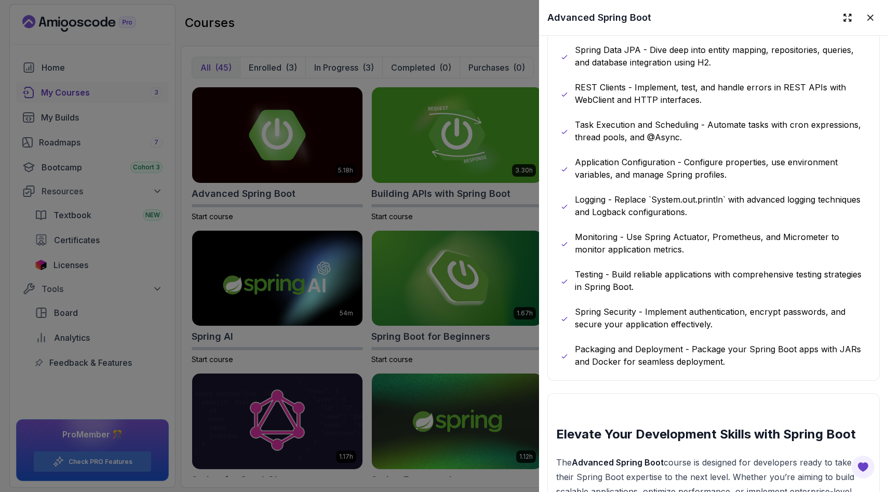
scroll to position [716, 0]
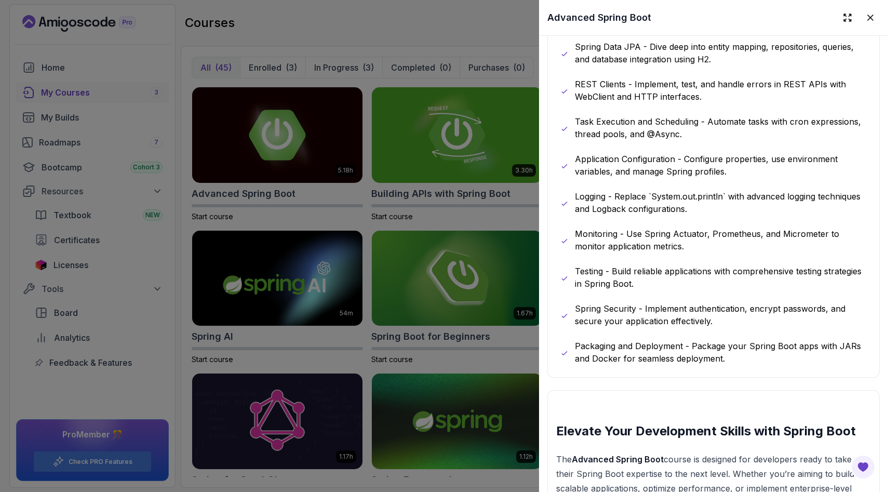
click at [506, 284] on div at bounding box center [444, 246] width 888 height 492
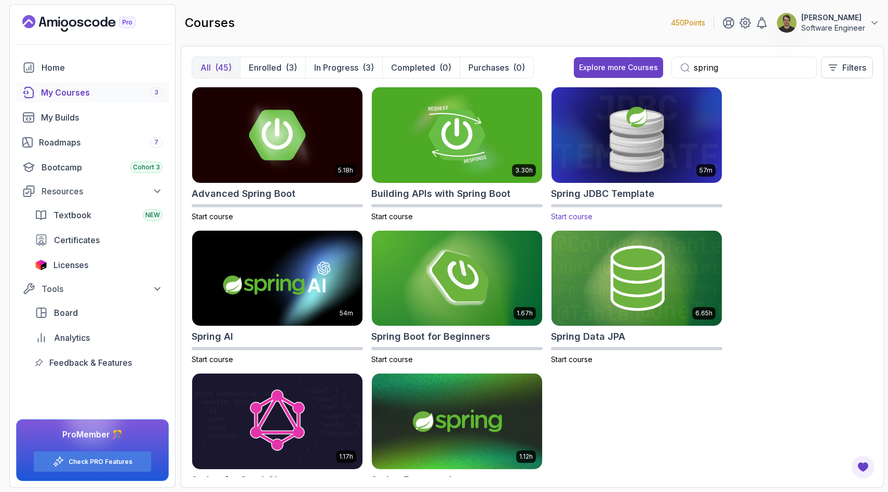
click at [578, 155] on img at bounding box center [636, 135] width 179 height 100
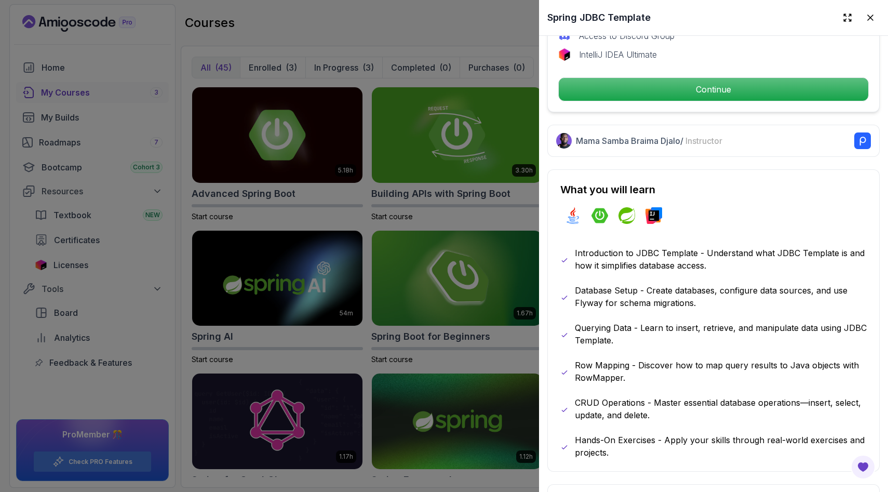
scroll to position [401, 0]
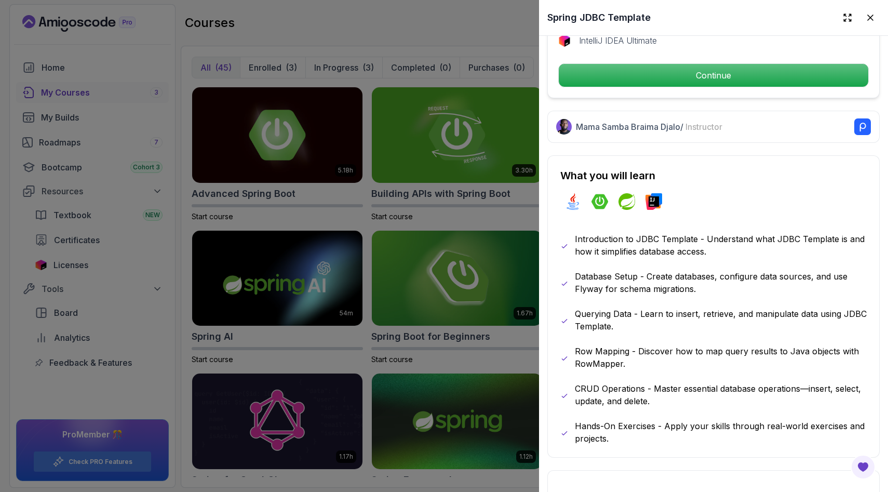
click at [517, 255] on div at bounding box center [444, 246] width 888 height 492
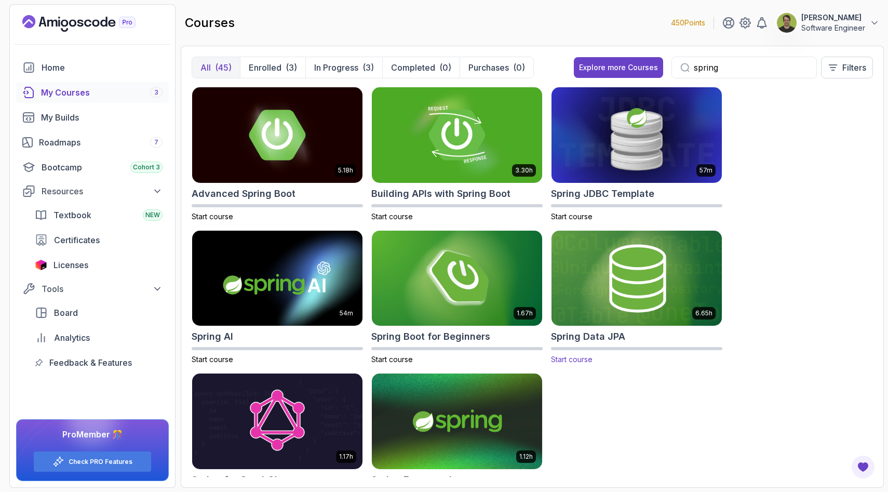
click at [628, 273] on img at bounding box center [636, 278] width 179 height 100
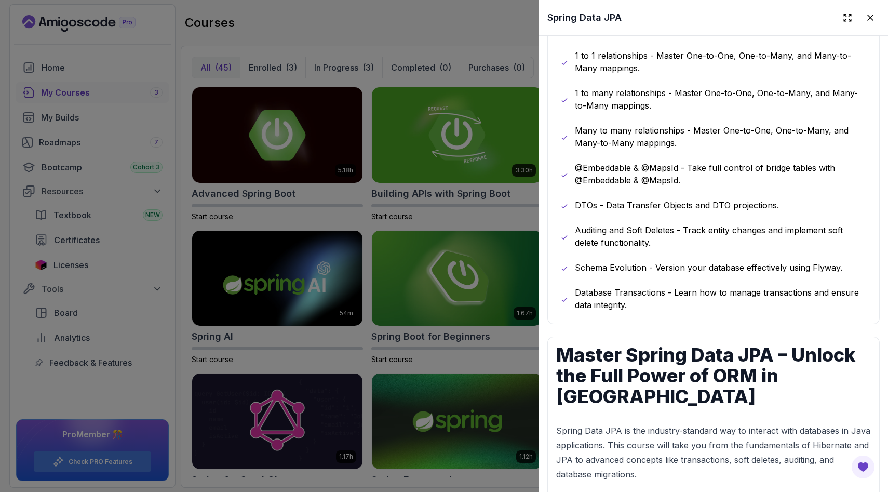
scroll to position [765, 0]
click at [496, 307] on div at bounding box center [444, 246] width 888 height 492
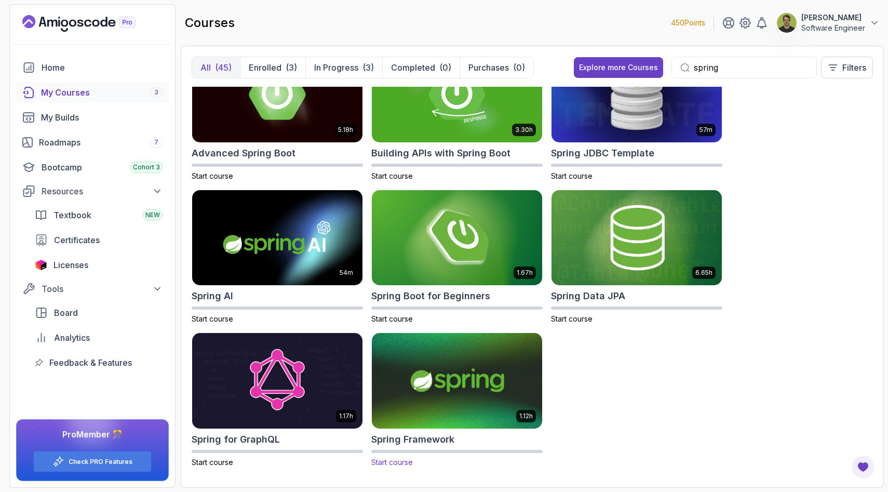
scroll to position [44, 0]
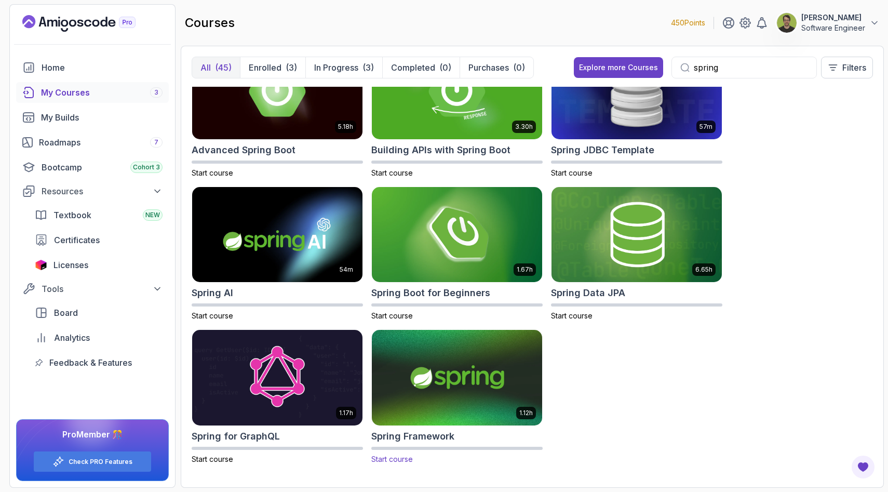
click at [463, 383] on img at bounding box center [457, 378] width 179 height 100
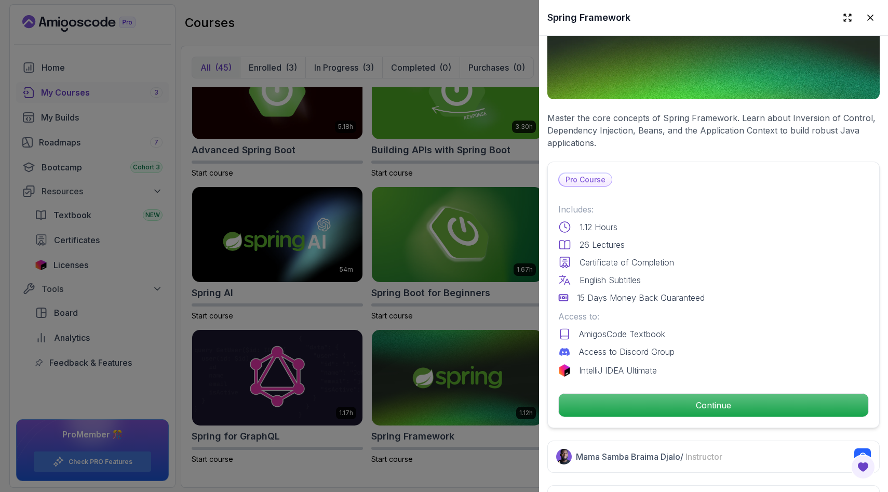
scroll to position [185, 0]
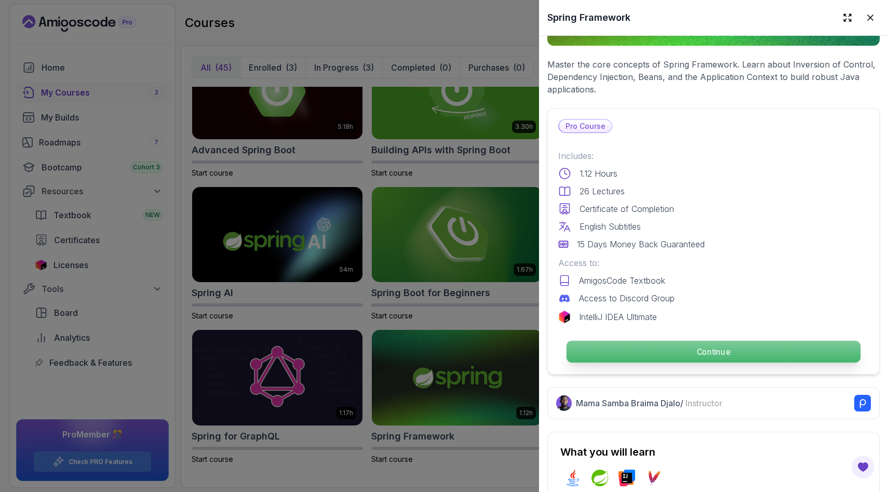
click at [717, 345] on p "Continue" at bounding box center [713, 352] width 294 height 22
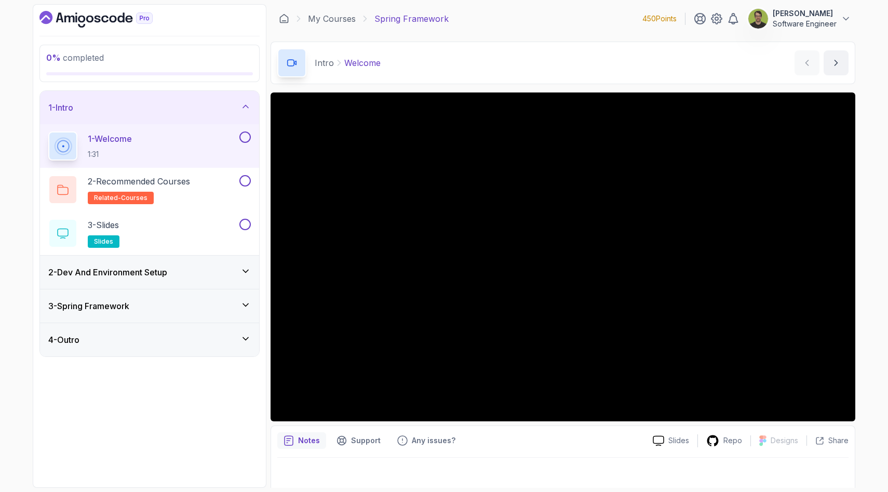
click at [229, 308] on div "3 - Spring Framework" at bounding box center [149, 306] width 202 height 12
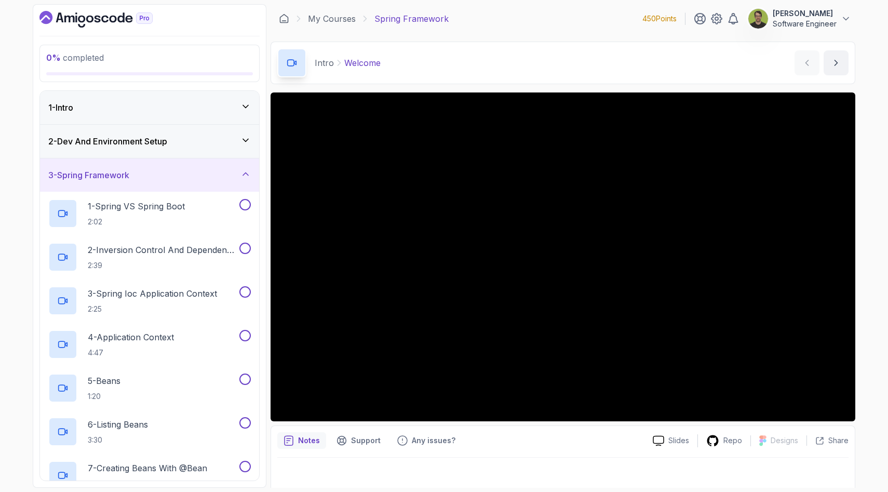
click at [224, 119] on div "1 - Intro" at bounding box center [149, 107] width 219 height 33
